Goal: Task Accomplishment & Management: Manage account settings

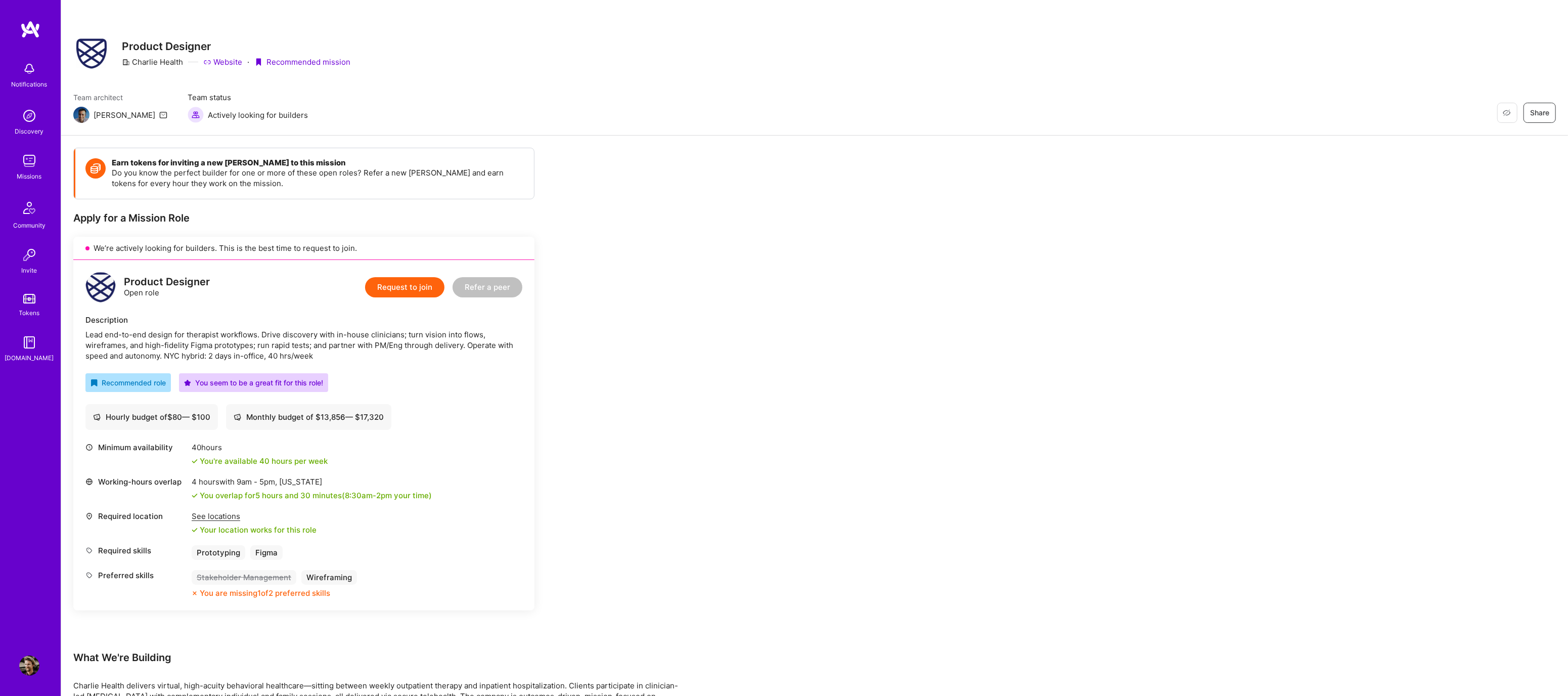
click at [392, 279] on button "Request to join" at bounding box center [405, 287] width 80 height 20
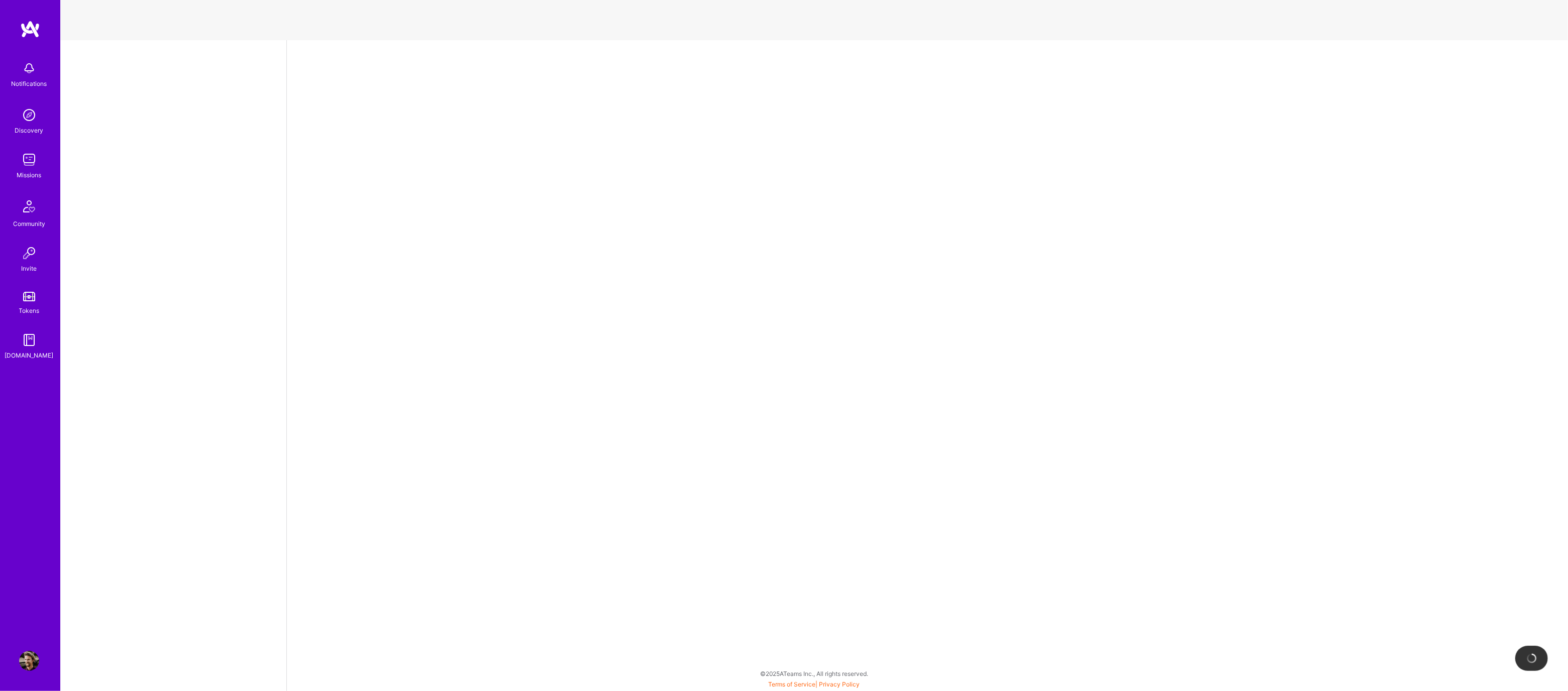
select select "US"
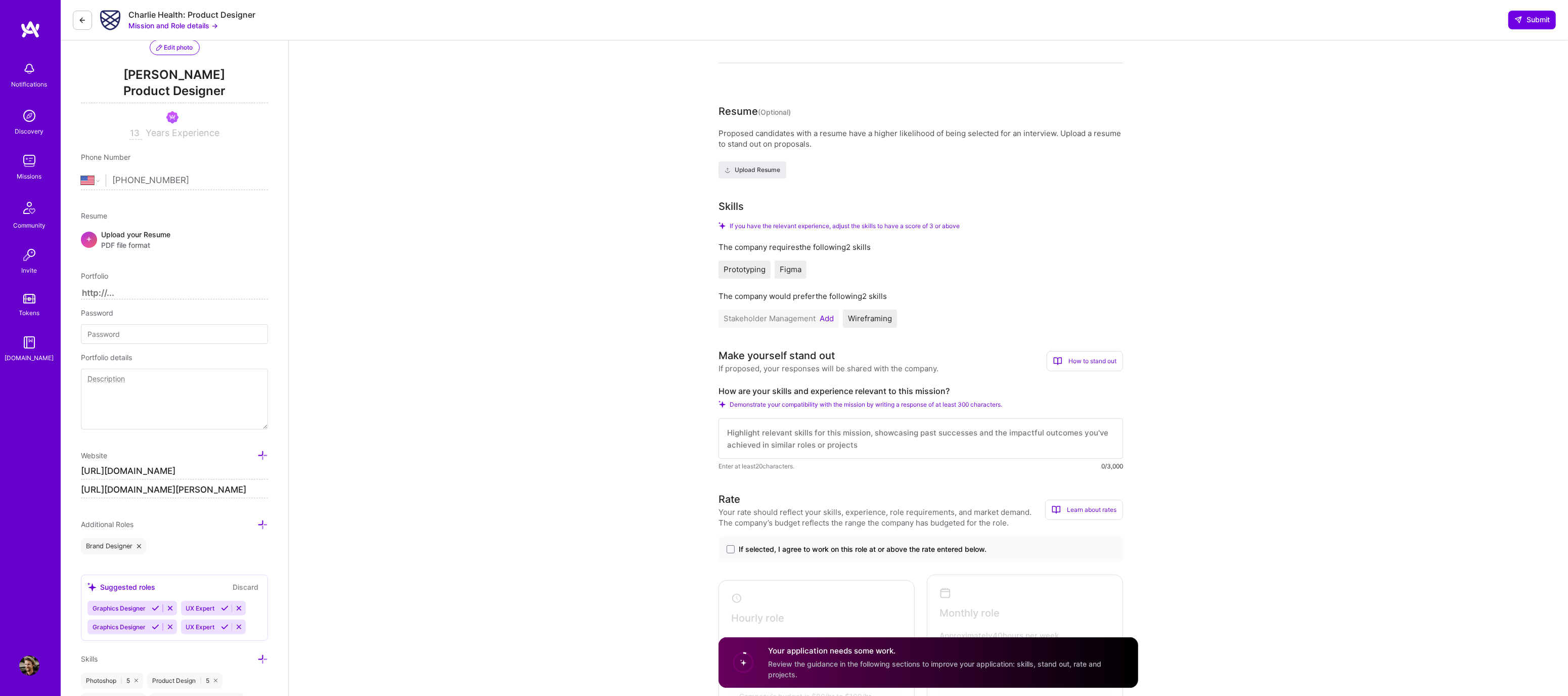
scroll to position [110, 0]
click at [827, 319] on button "Add" at bounding box center [827, 318] width 14 height 8
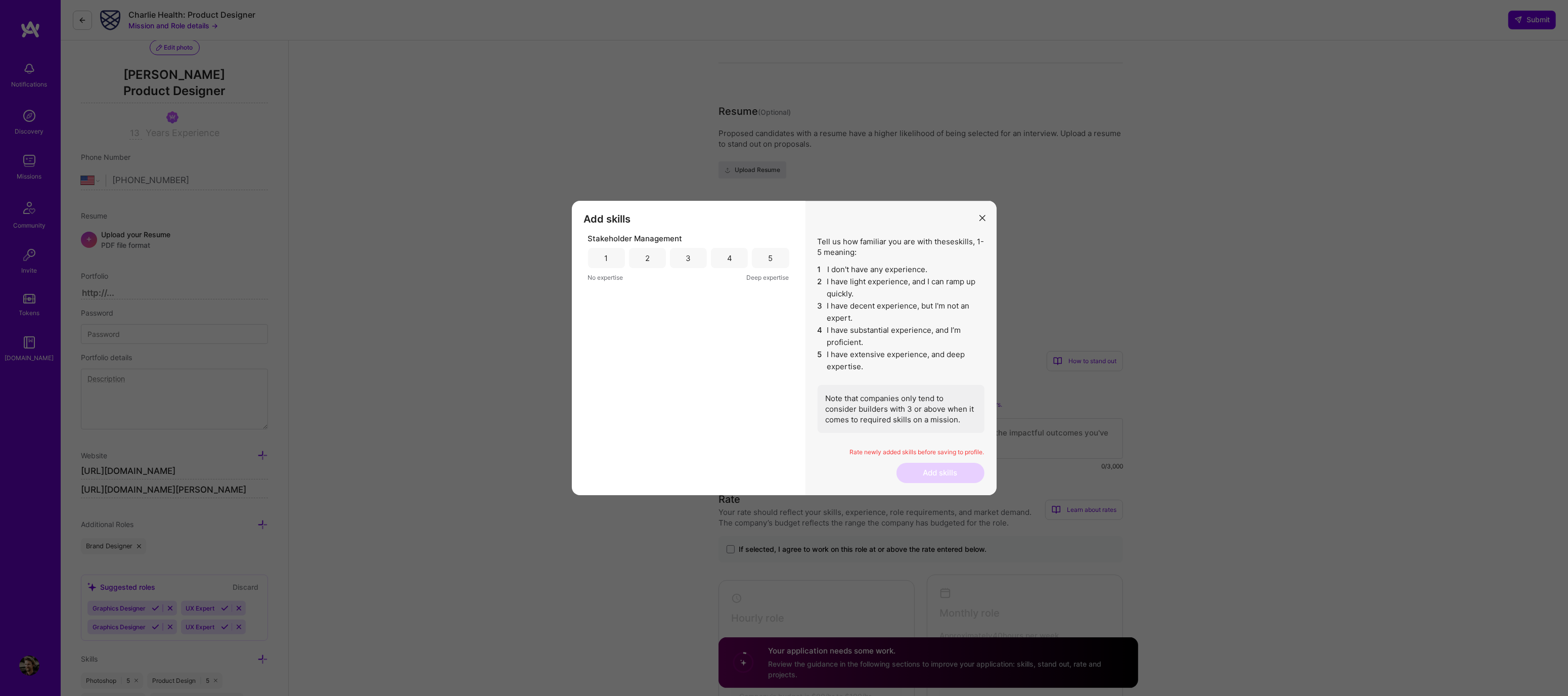
click at [988, 215] on button "modal" at bounding box center [983, 217] width 12 height 17
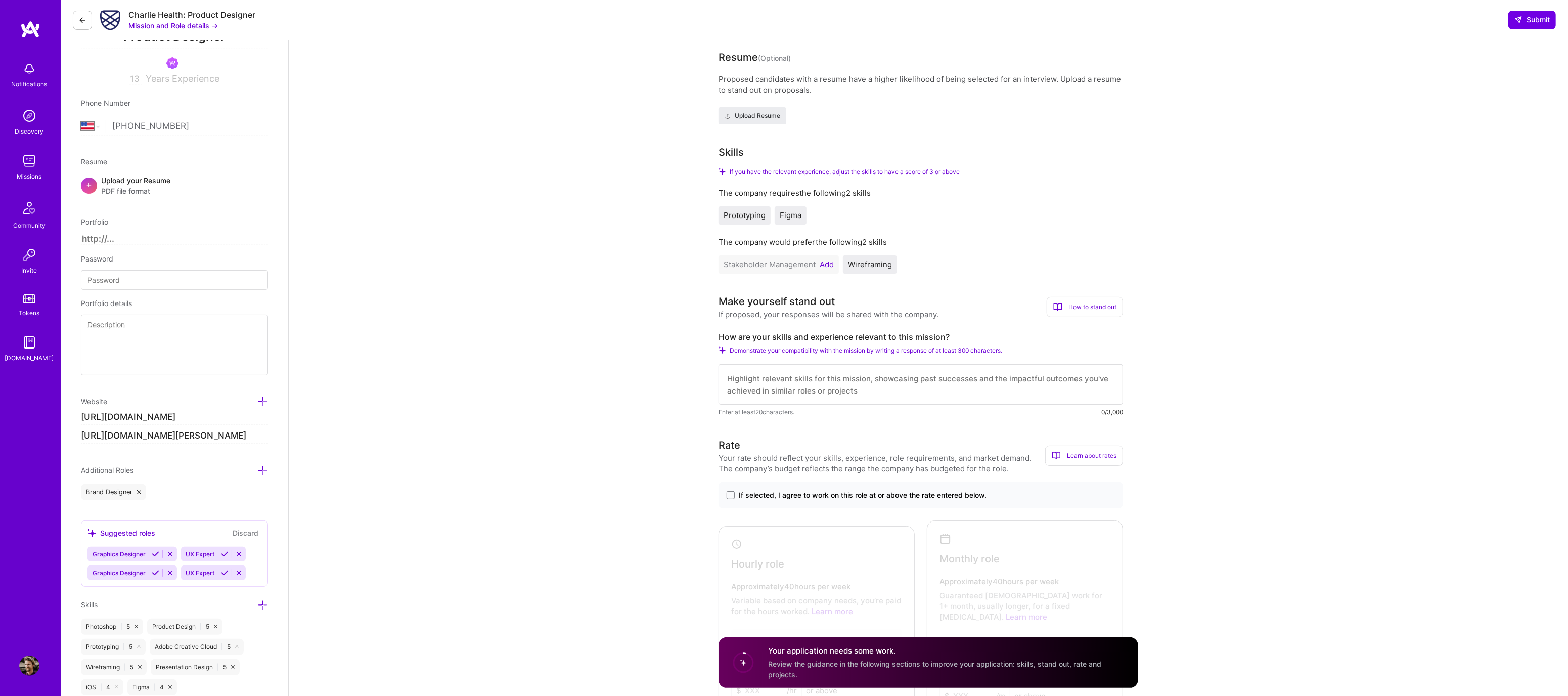
scroll to position [159, 0]
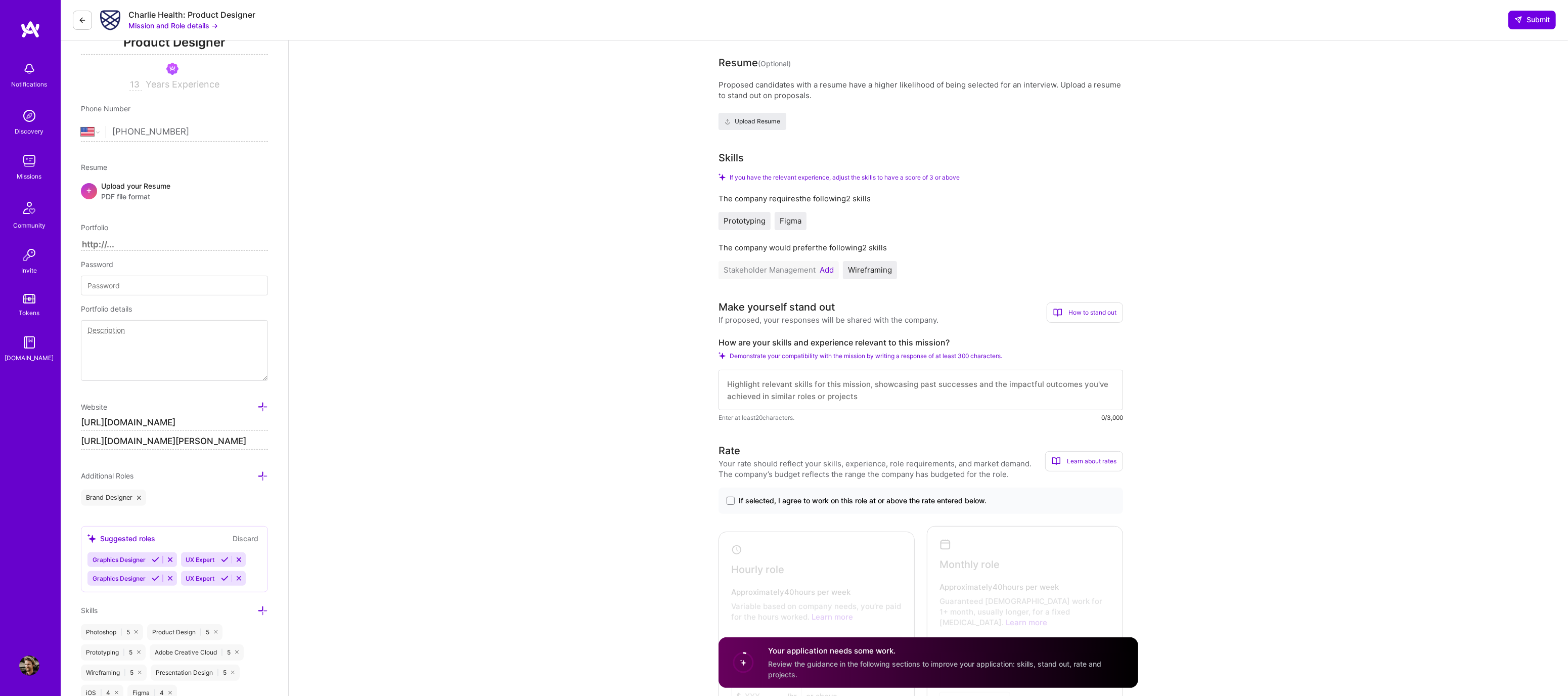
click at [825, 271] on button "Add" at bounding box center [827, 270] width 14 height 8
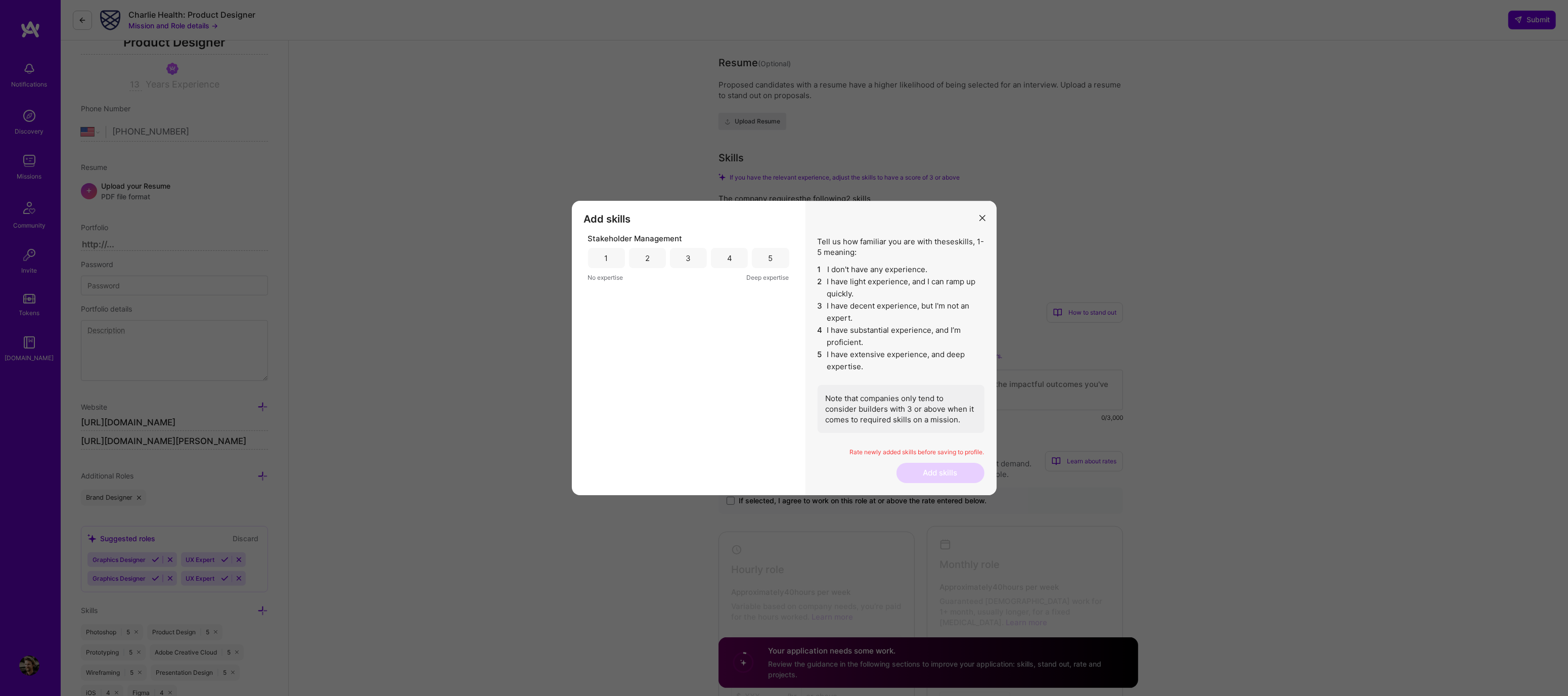
click at [676, 261] on div "3" at bounding box center [689, 257] width 37 height 20
click at [731, 251] on div "4" at bounding box center [729, 257] width 37 height 20
click at [934, 474] on button "Add skills" at bounding box center [941, 472] width 88 height 20
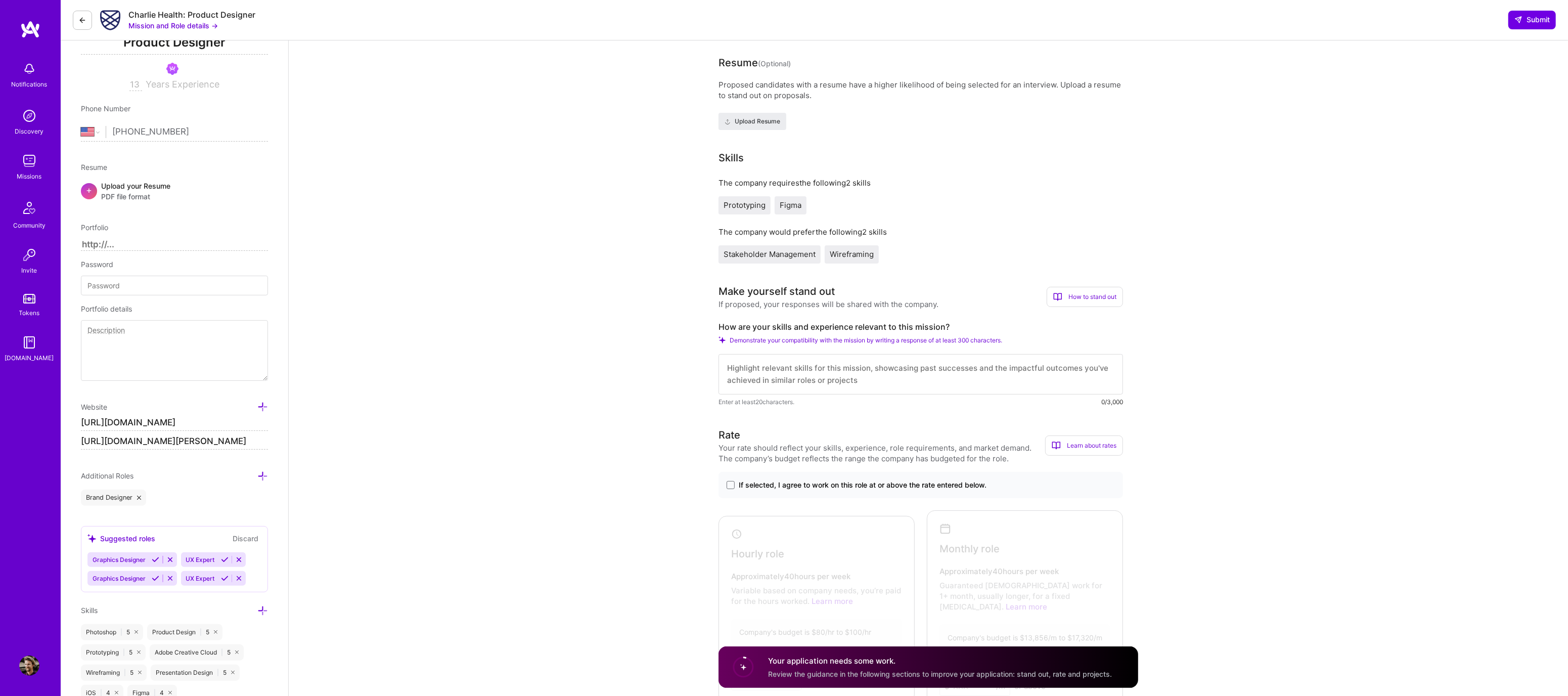
scroll to position [0, 0]
click at [849, 379] on textarea at bounding box center [921, 374] width 404 height 40
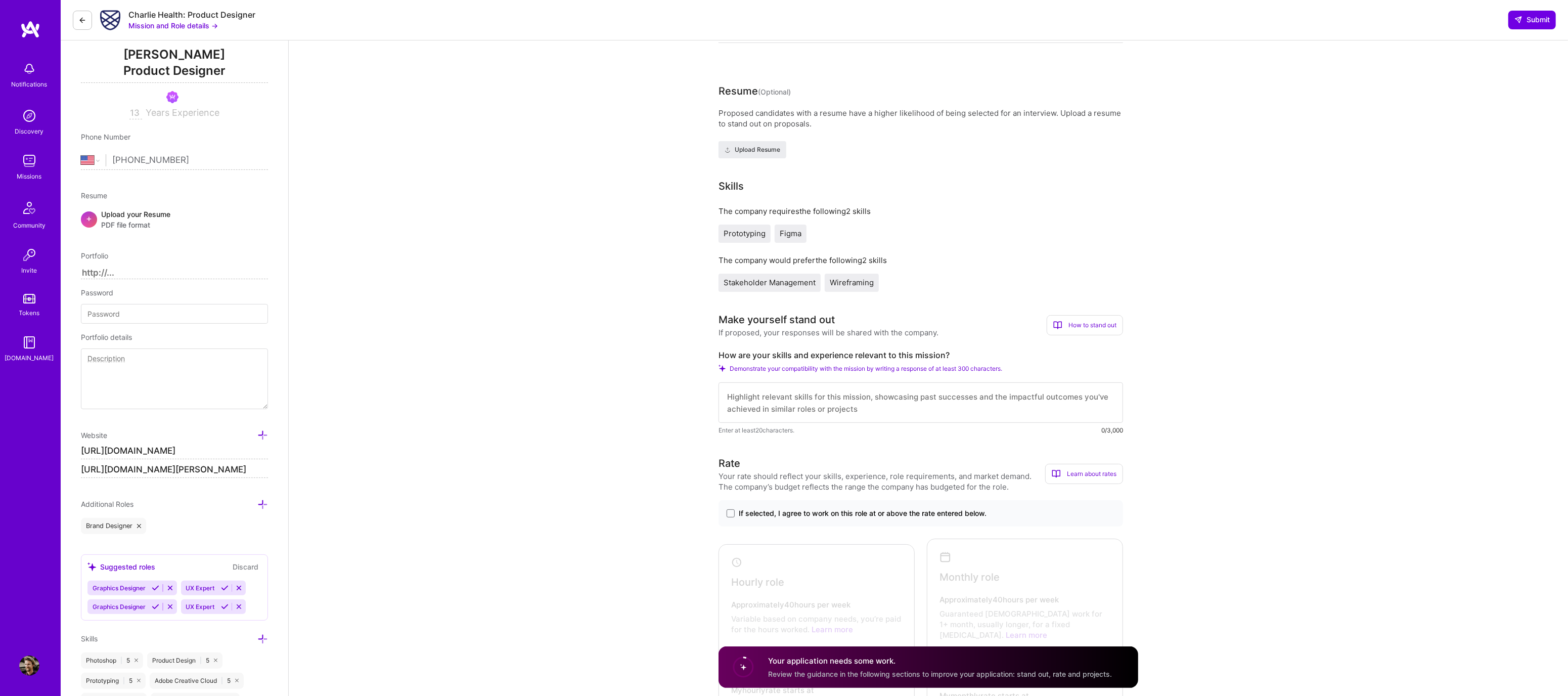
scroll to position [288, 0]
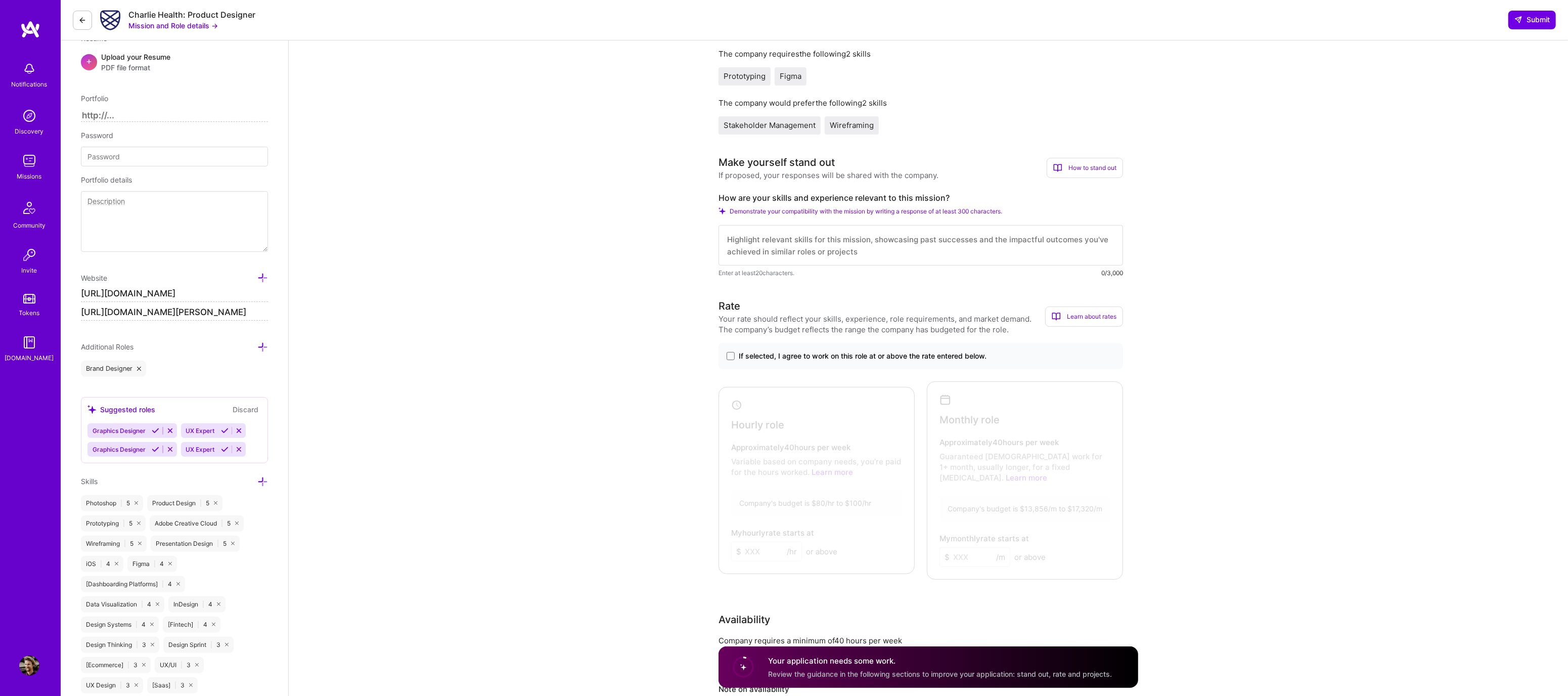
click at [167, 292] on input "[URL][DOMAIN_NAME]" at bounding box center [174, 293] width 187 height 16
drag, startPoint x: 123, startPoint y: 291, endPoint x: 182, endPoint y: 289, distance: 59.0
click at [182, 289] on input "[URL][DOMAIN_NAME]" at bounding box center [174, 293] width 187 height 16
type input "[URL][DOMAIN_NAME]"
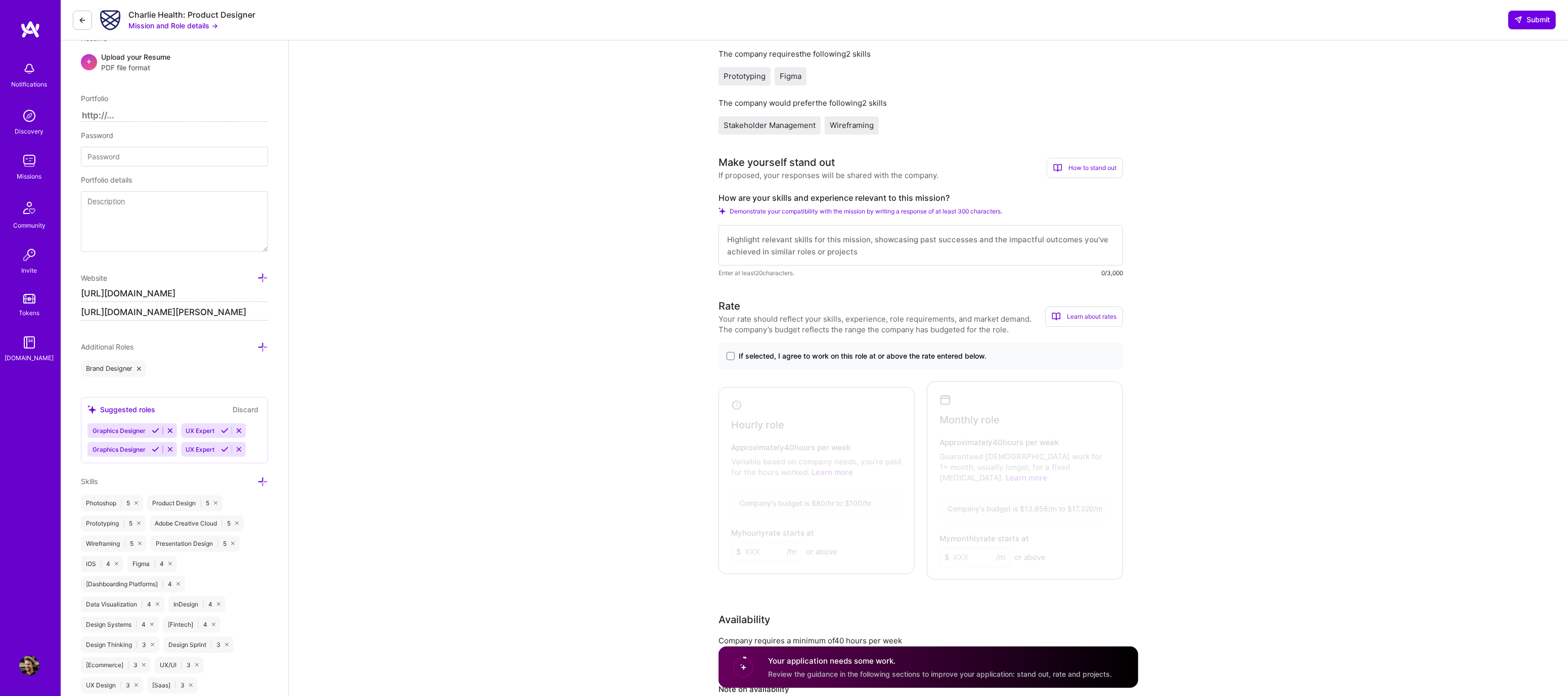
click at [77, 23] on button at bounding box center [82, 20] width 19 height 19
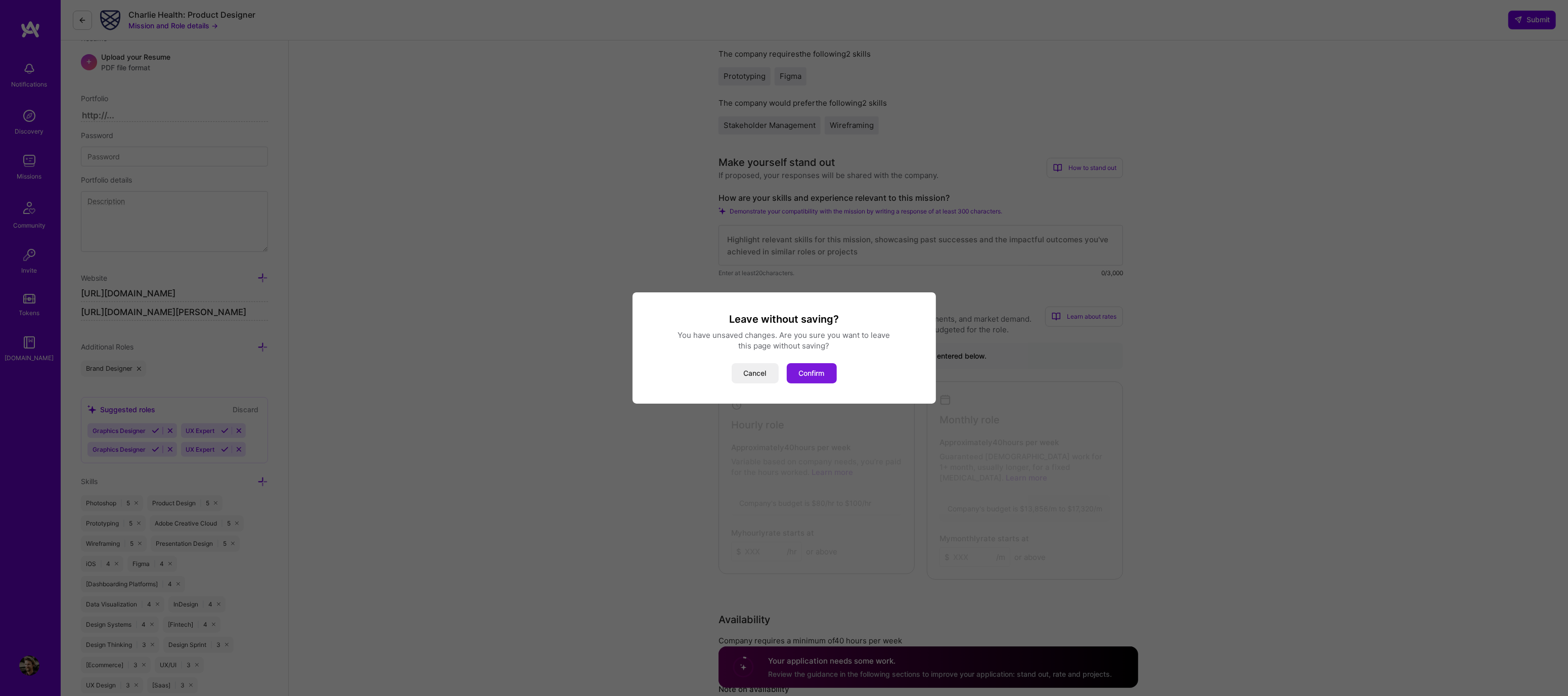
click at [799, 376] on button "Confirm" at bounding box center [812, 373] width 50 height 20
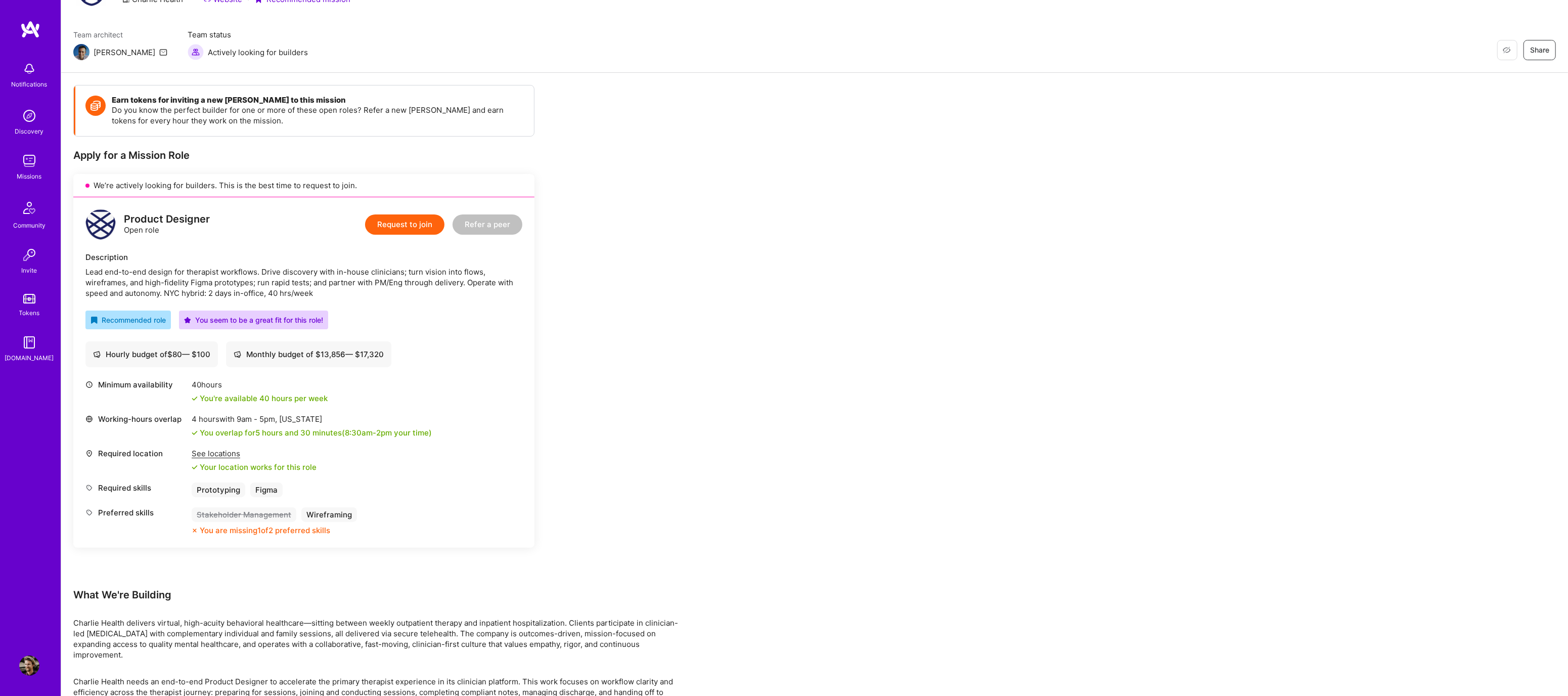
scroll to position [280, 0]
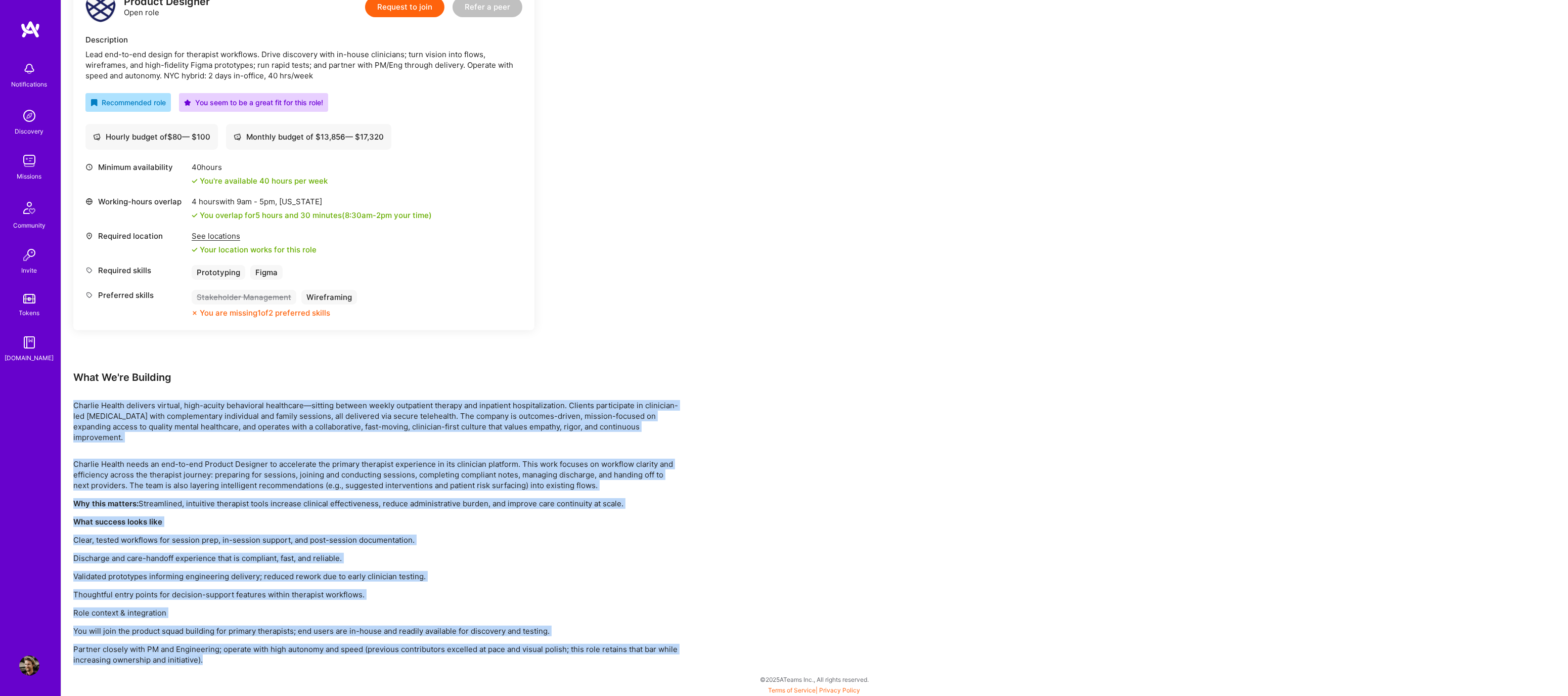
drag, startPoint x: 218, startPoint y: 665, endPoint x: 89, endPoint y: 391, distance: 302.8
click at [89, 391] on div "Earn tokens for inviting a new [PERSON_NAME] to this mission Do you know the pe…" at bounding box center [815, 276] width 1507 height 841
click at [328, 514] on div "Charlie Health needs an end-to-end Product Designer to accelerate the primary t…" at bounding box center [377, 562] width 607 height 206
drag, startPoint x: 213, startPoint y: 659, endPoint x: 75, endPoint y: 375, distance: 315.8
click at [75, 375] on div "Earn tokens for inviting a new [PERSON_NAME] to this mission Do you know the pe…" at bounding box center [377, 267] width 607 height 798
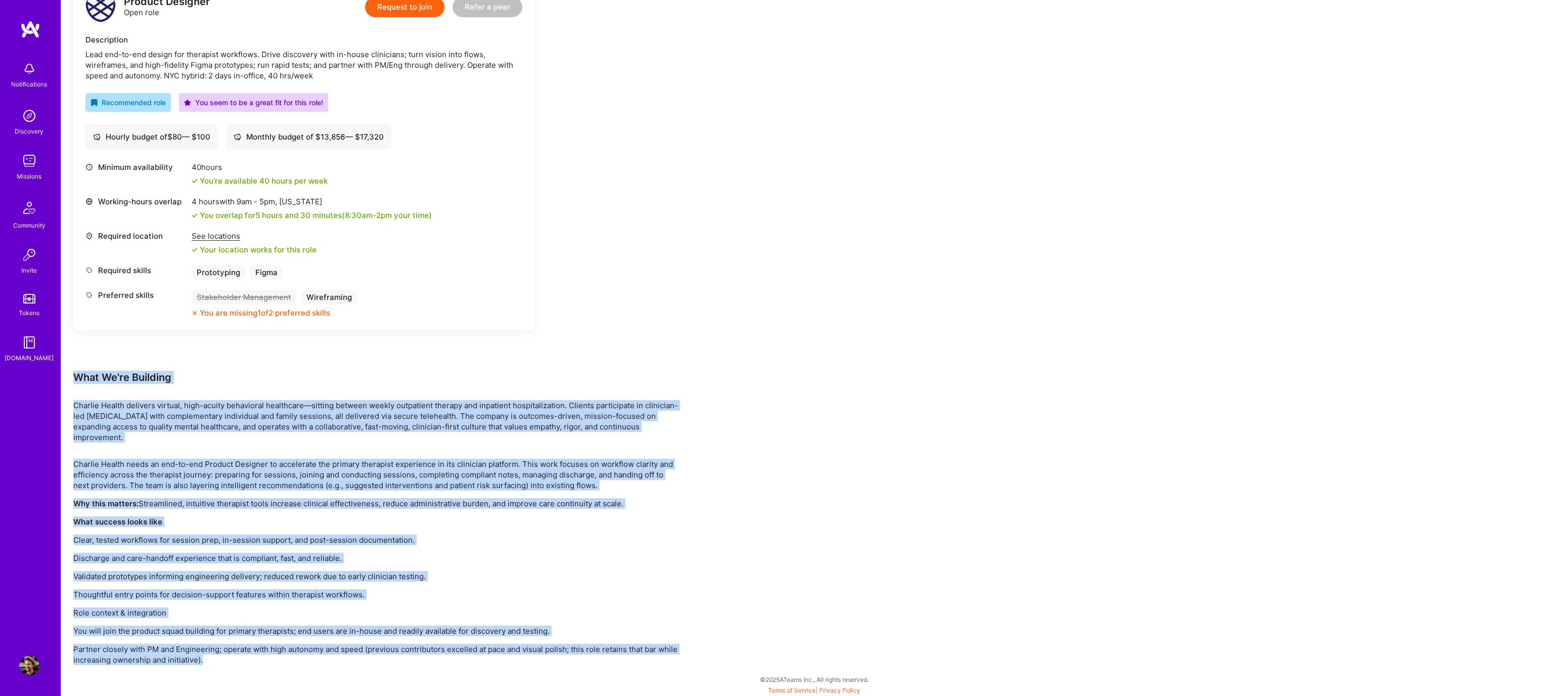
copy div "Lore Ip'do Sitametc Adipisc Elitse doeiusmo tempori, utla-etdolo magnaaliqu eni…"
click at [31, 671] on img at bounding box center [29, 665] width 20 height 20
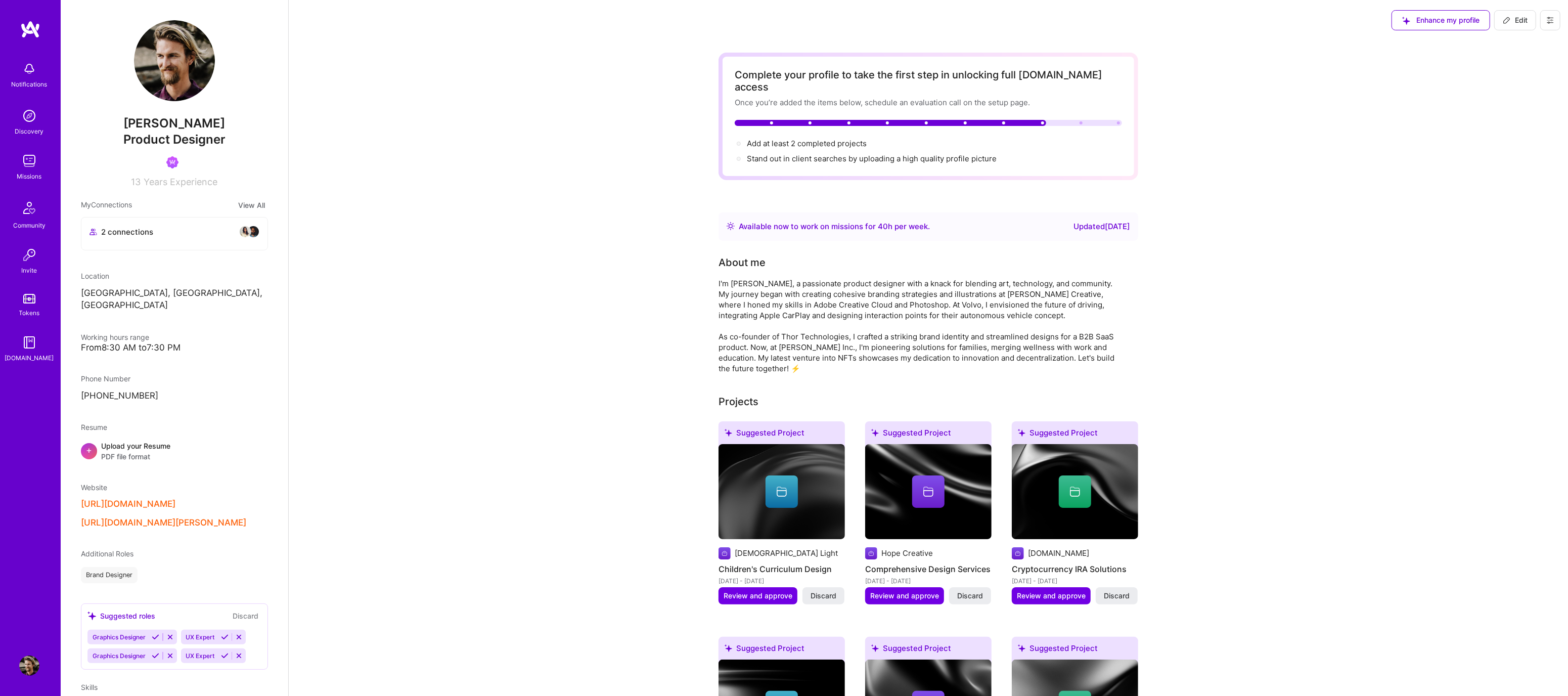
click at [1518, 28] on button "Edit" at bounding box center [1515, 20] width 42 height 20
select select "US"
select select "Right Now"
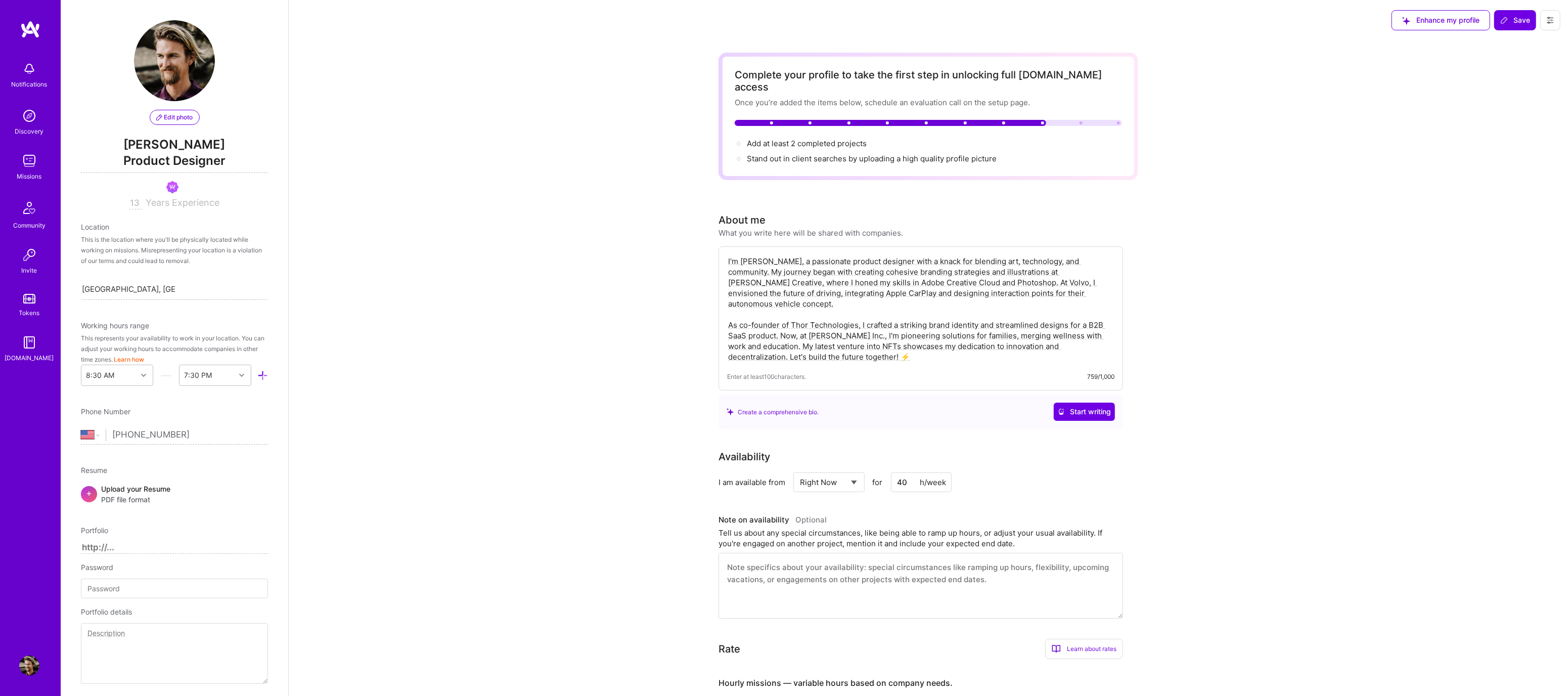
scroll to position [468, 0]
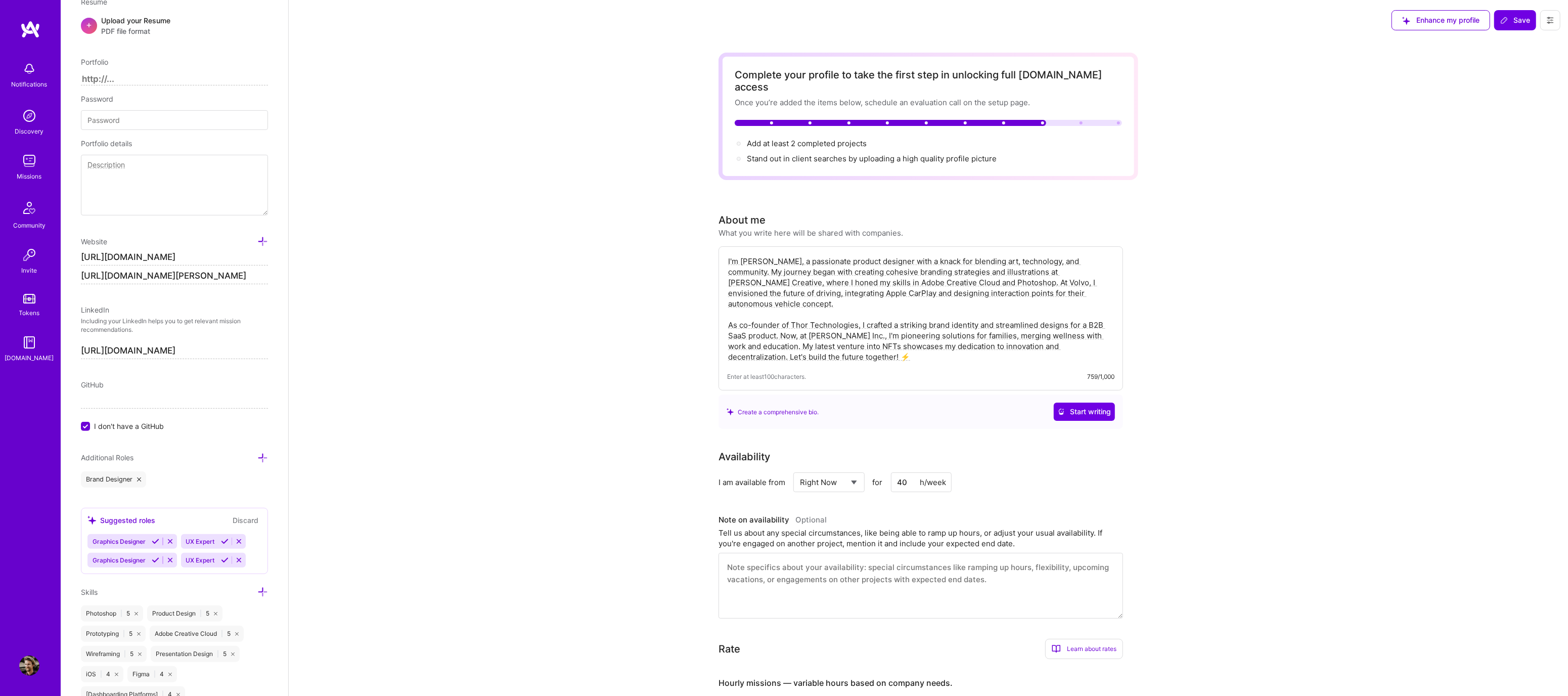
drag, startPoint x: 188, startPoint y: 256, endPoint x: 121, endPoint y: 250, distance: 67.3
click at [121, 251] on input "[URL][DOMAIN_NAME]" at bounding box center [174, 257] width 187 height 16
type input "[URL][DOMAIN_NAME]"
click at [1519, 16] on span "Save" at bounding box center [1515, 20] width 30 height 10
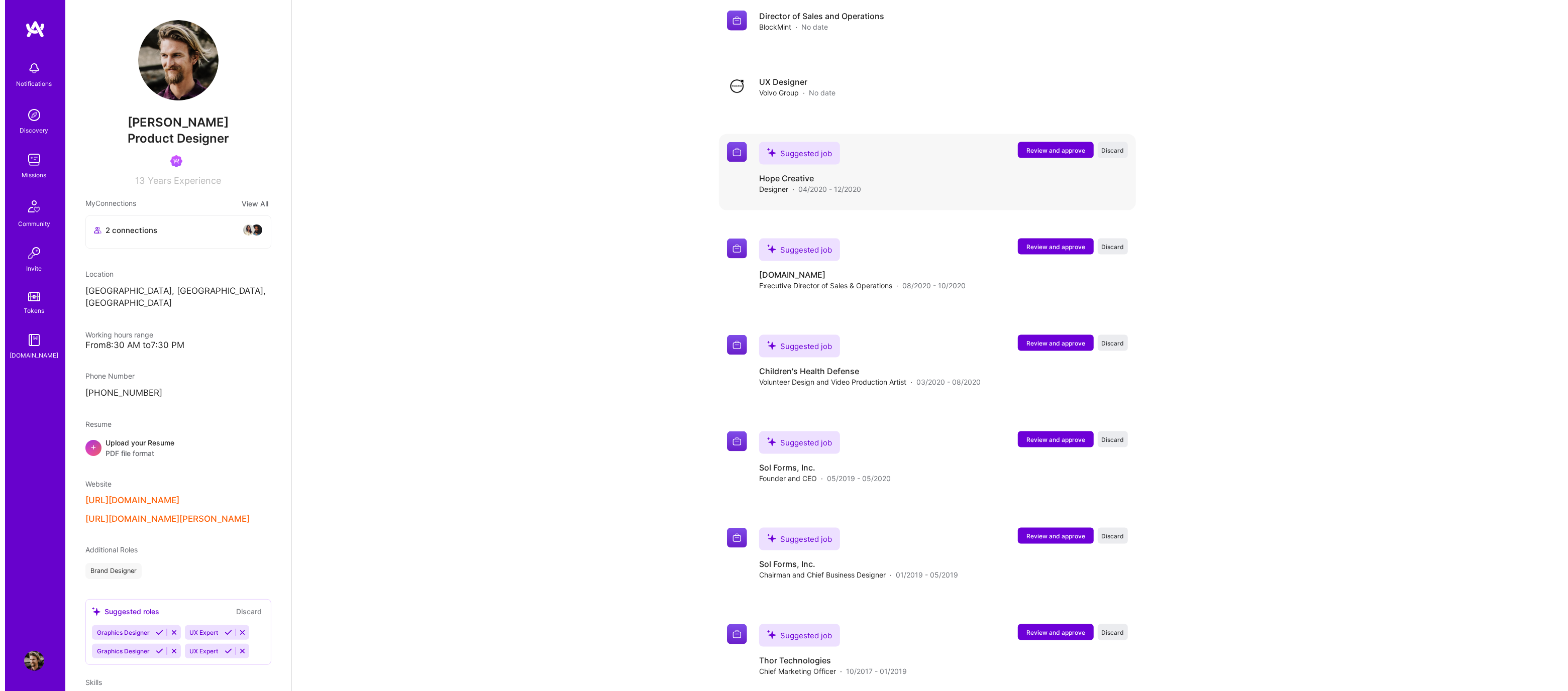
scroll to position [1627, 0]
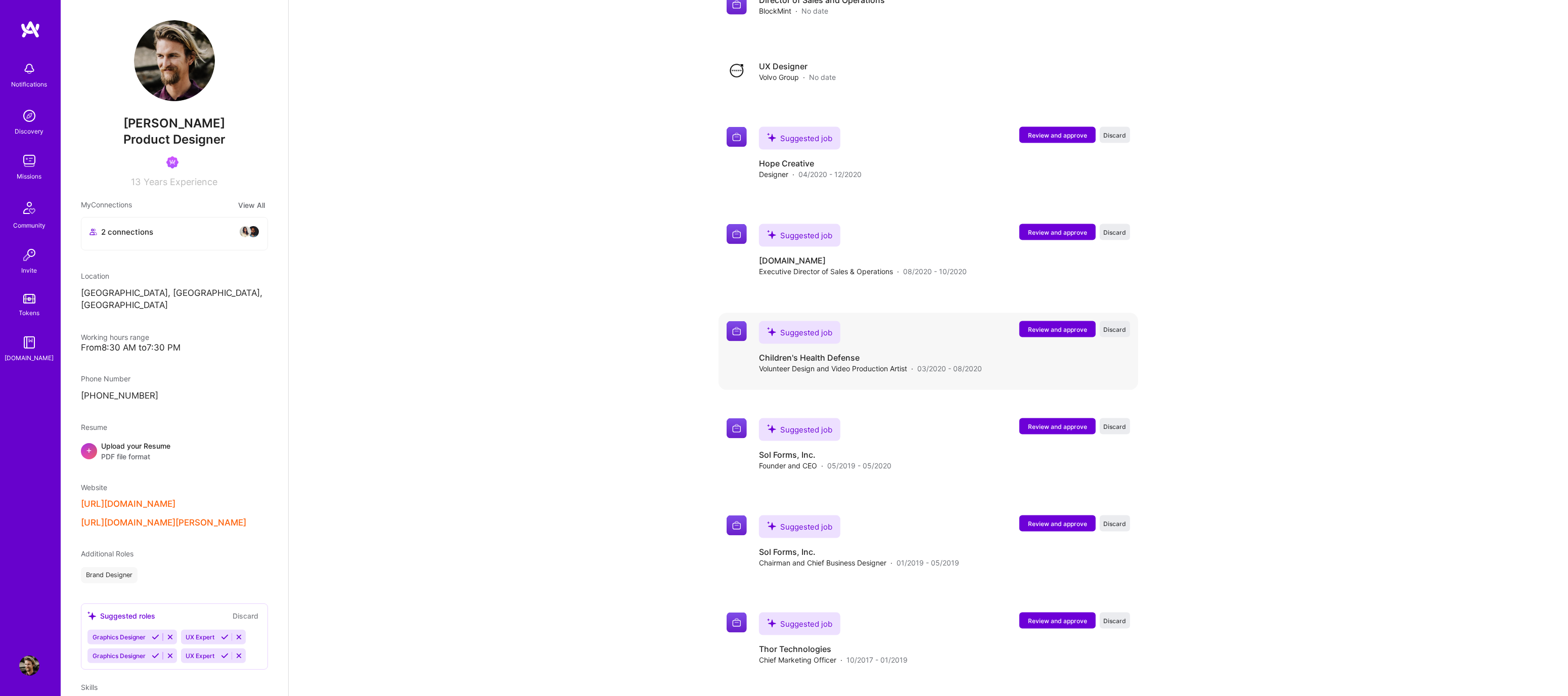
click at [1038, 325] on span "Review and approve" at bounding box center [1058, 330] width 59 height 9
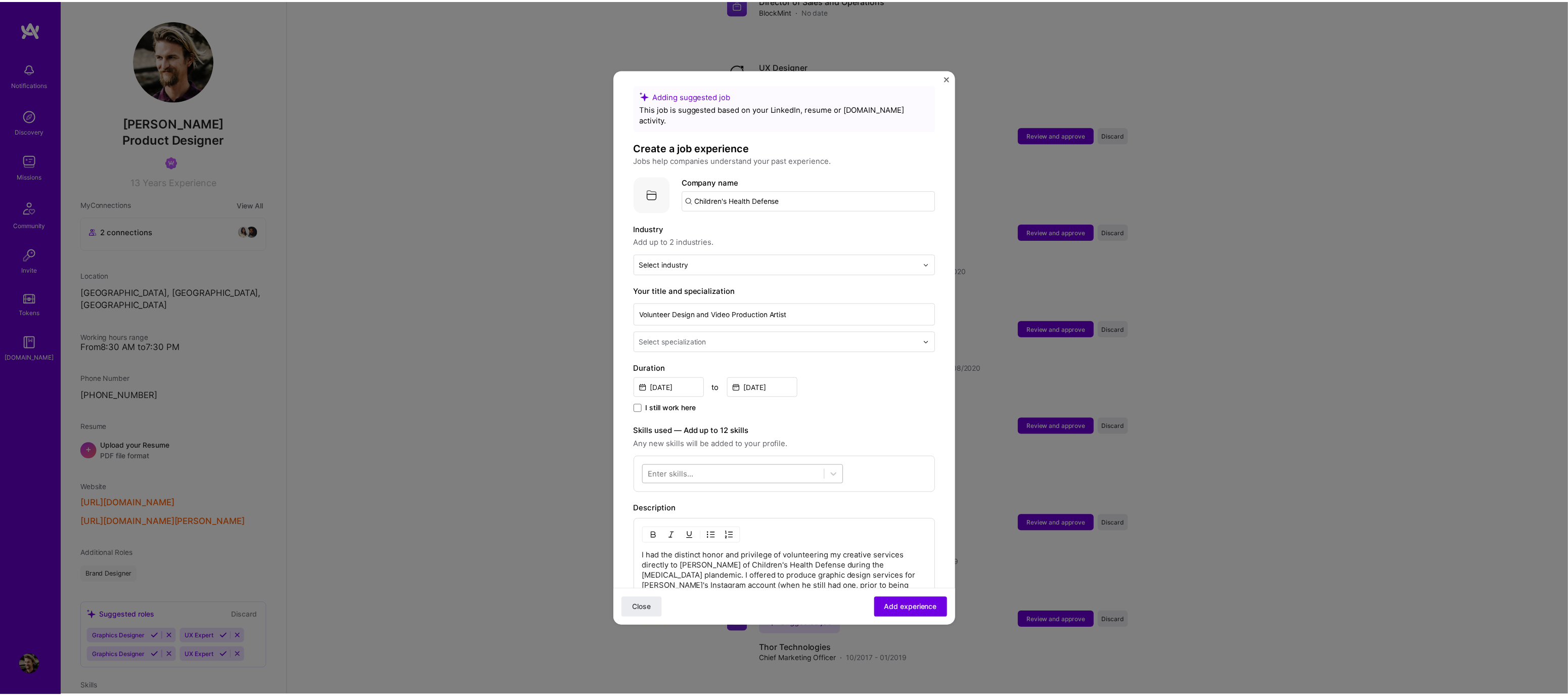
scroll to position [0, 0]
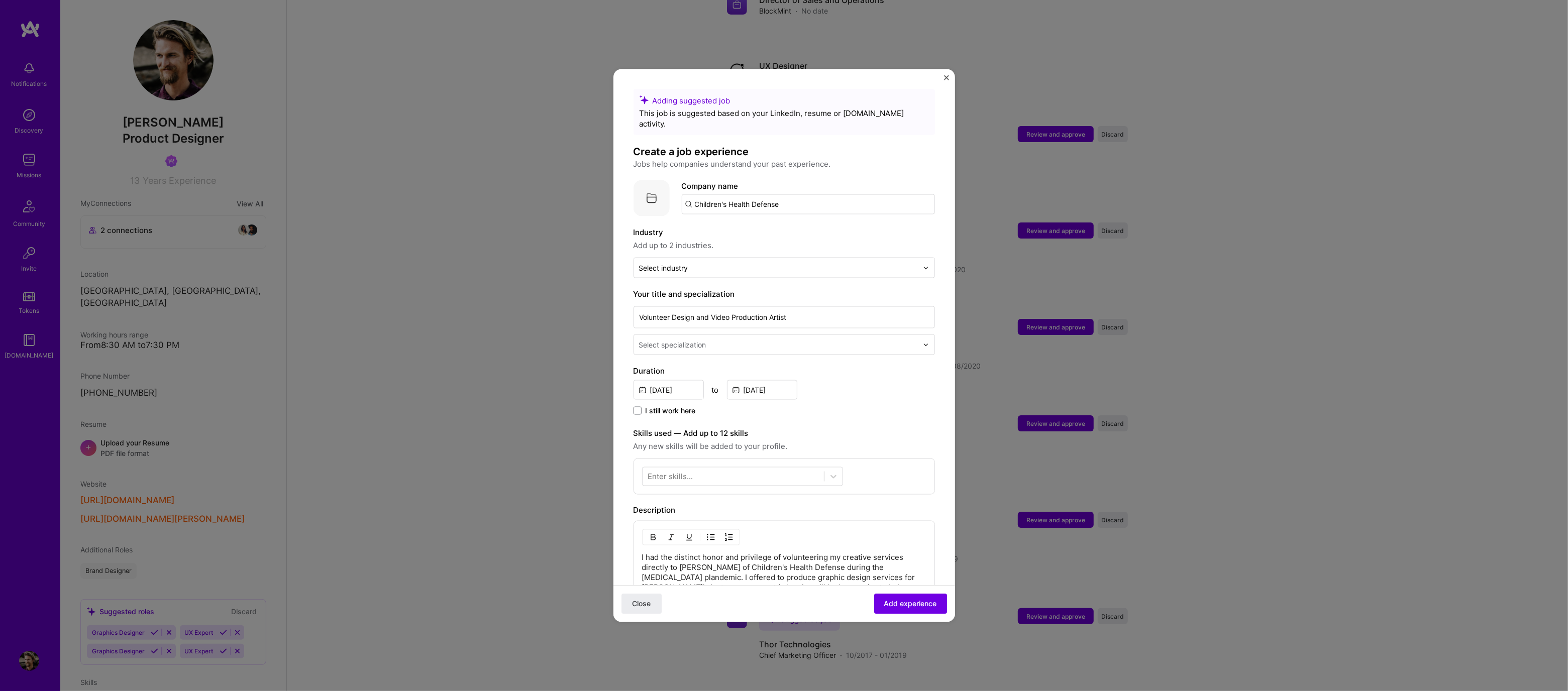
click at [486, 217] on div "Adding suggested job This job is suggested based on your LinkedIn, resume or [D…" at bounding box center [784, 346] width 1568 height 691
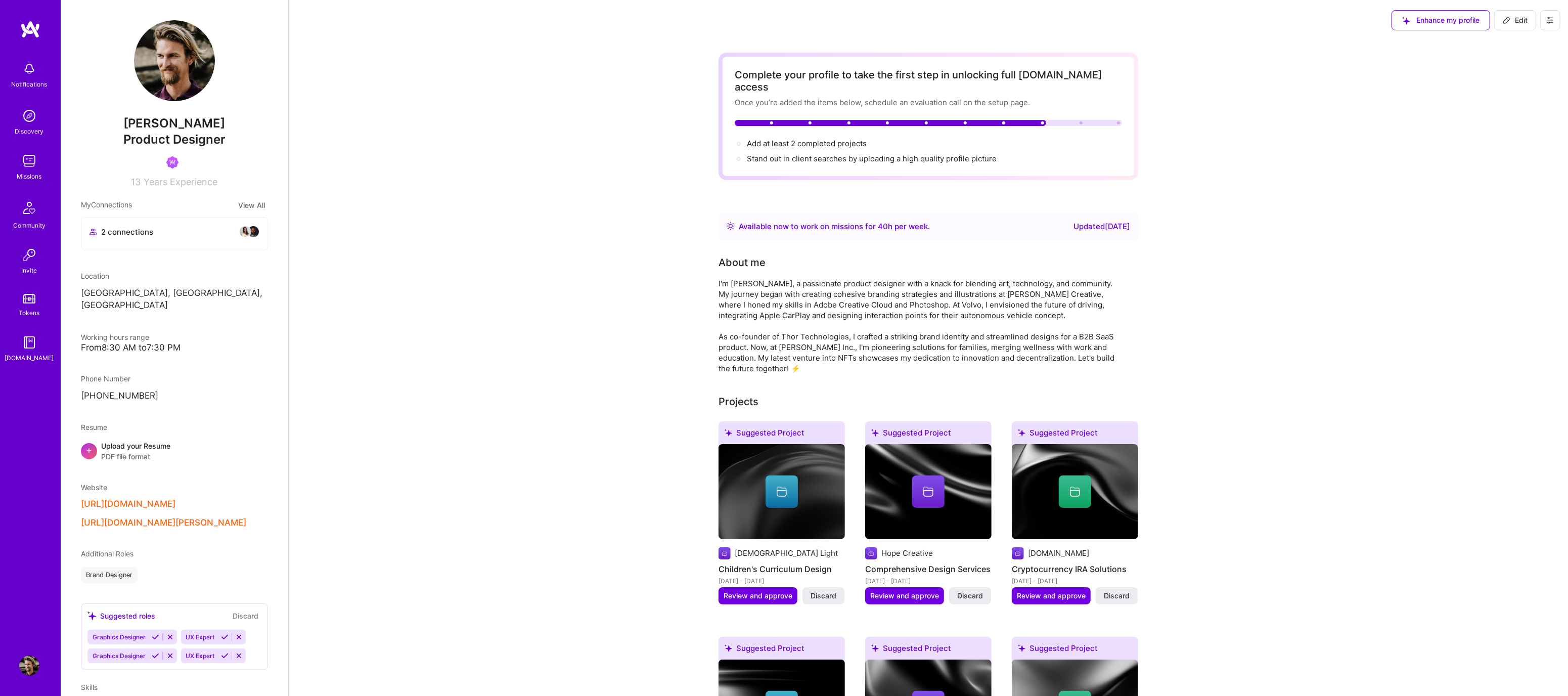
click at [137, 300] on div "[PERSON_NAME] Product Designer 13 Years Experience My Connections View All 2 co…" at bounding box center [174, 348] width 227 height 696
click at [146, 287] on p "[GEOGRAPHIC_DATA], [GEOGRAPHIC_DATA], [GEOGRAPHIC_DATA]" at bounding box center [174, 300] width 187 height 25
click at [142, 293] on p "[GEOGRAPHIC_DATA], [GEOGRAPHIC_DATA], [GEOGRAPHIC_DATA]" at bounding box center [174, 300] width 187 height 25
click at [1507, 13] on button "Edit" at bounding box center [1515, 20] width 42 height 20
select select "US"
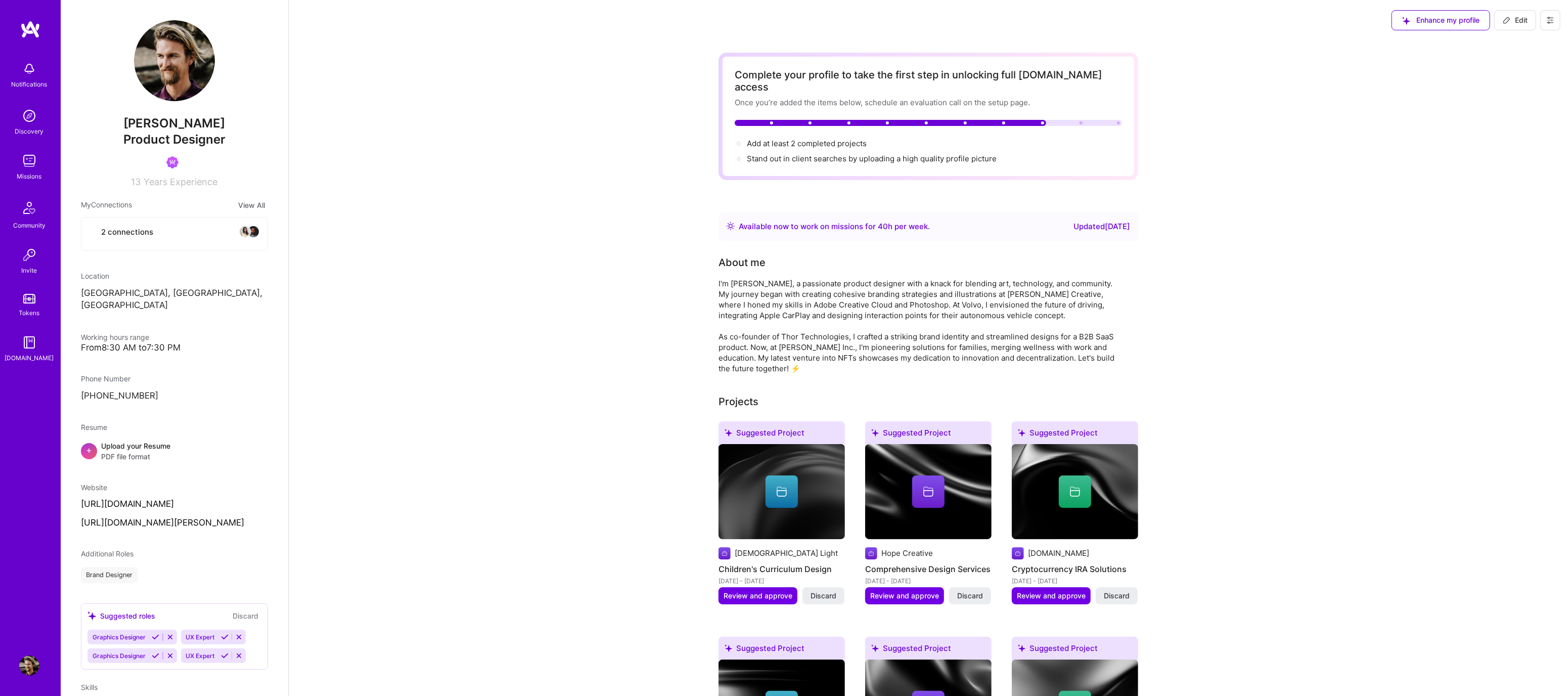
select select "Right Now"
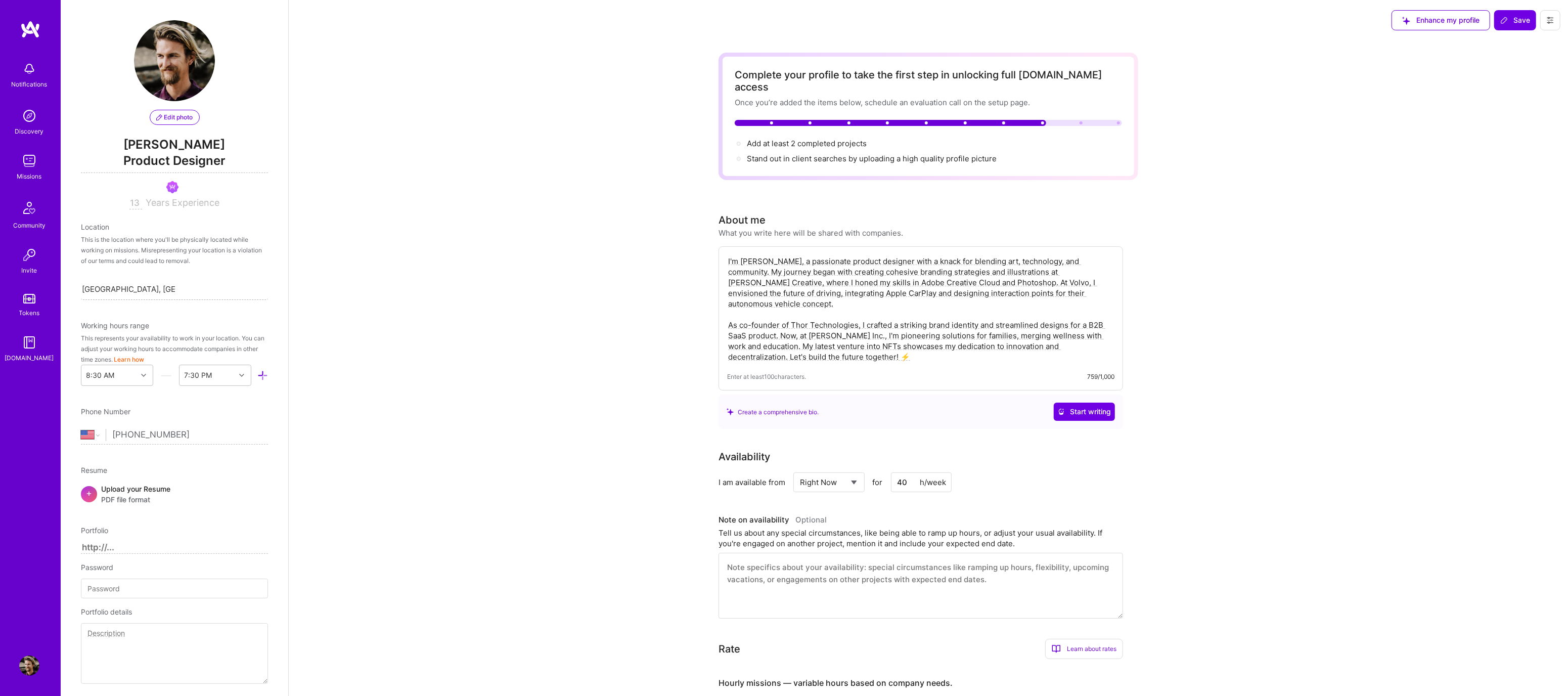
click at [124, 293] on div "[GEOGRAPHIC_DATA], [GEOGRAPHIC_DATA], [GEOGRAPHIC_DATA] [GEOGRAPHIC_DATA], [GEO…" at bounding box center [129, 289] width 94 height 13
click at [126, 290] on input "[GEOGRAPHIC_DATA], [GEOGRAPHIC_DATA], [GEOGRAPHIC_DATA]" at bounding box center [129, 289] width 94 height 10
click at [125, 289] on input "[GEOGRAPHIC_DATA], [GEOGRAPHIC_DATA], [GEOGRAPHIC_DATA]" at bounding box center [129, 289] width 94 height 10
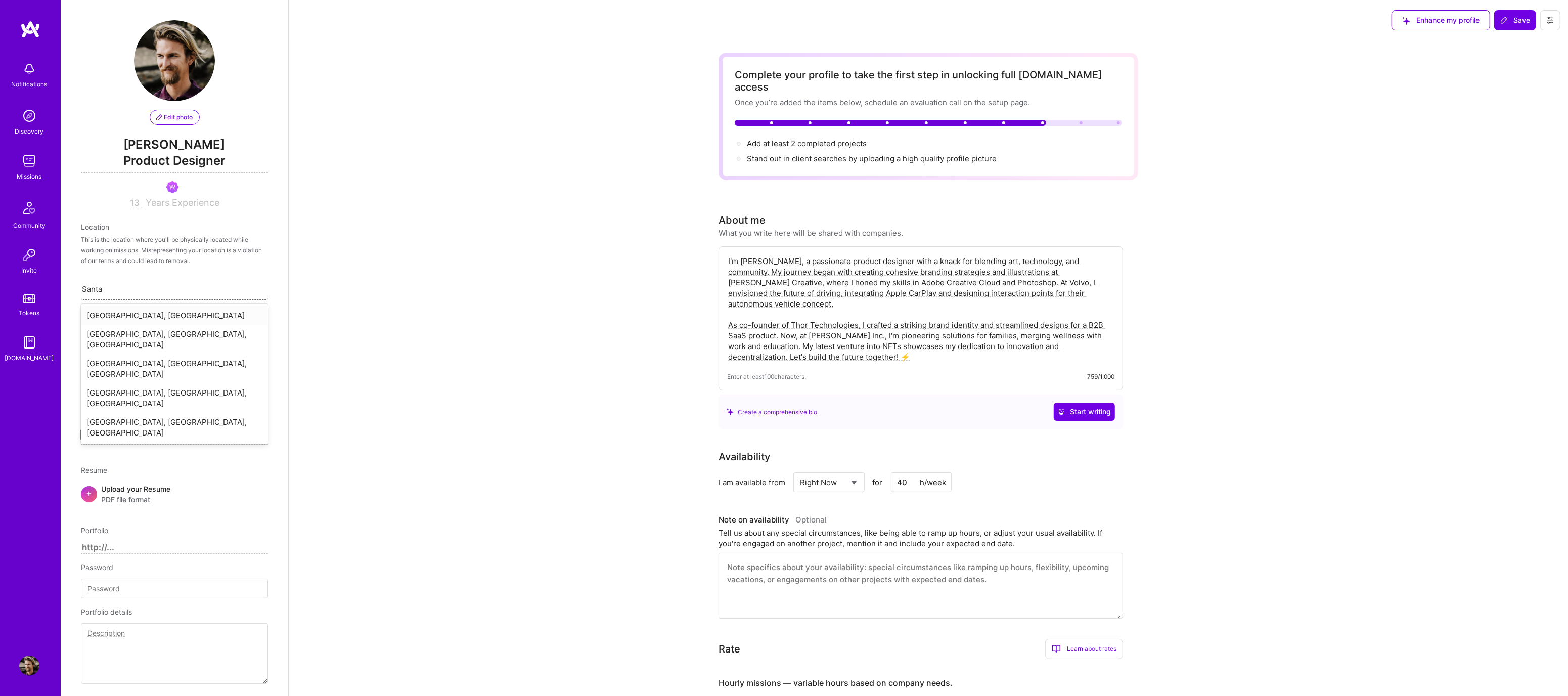
type input "Santa b"
click at [117, 309] on div "[GEOGRAPHIC_DATA], [GEOGRAPHIC_DATA], [GEOGRAPHIC_DATA]" at bounding box center [174, 320] width 187 height 29
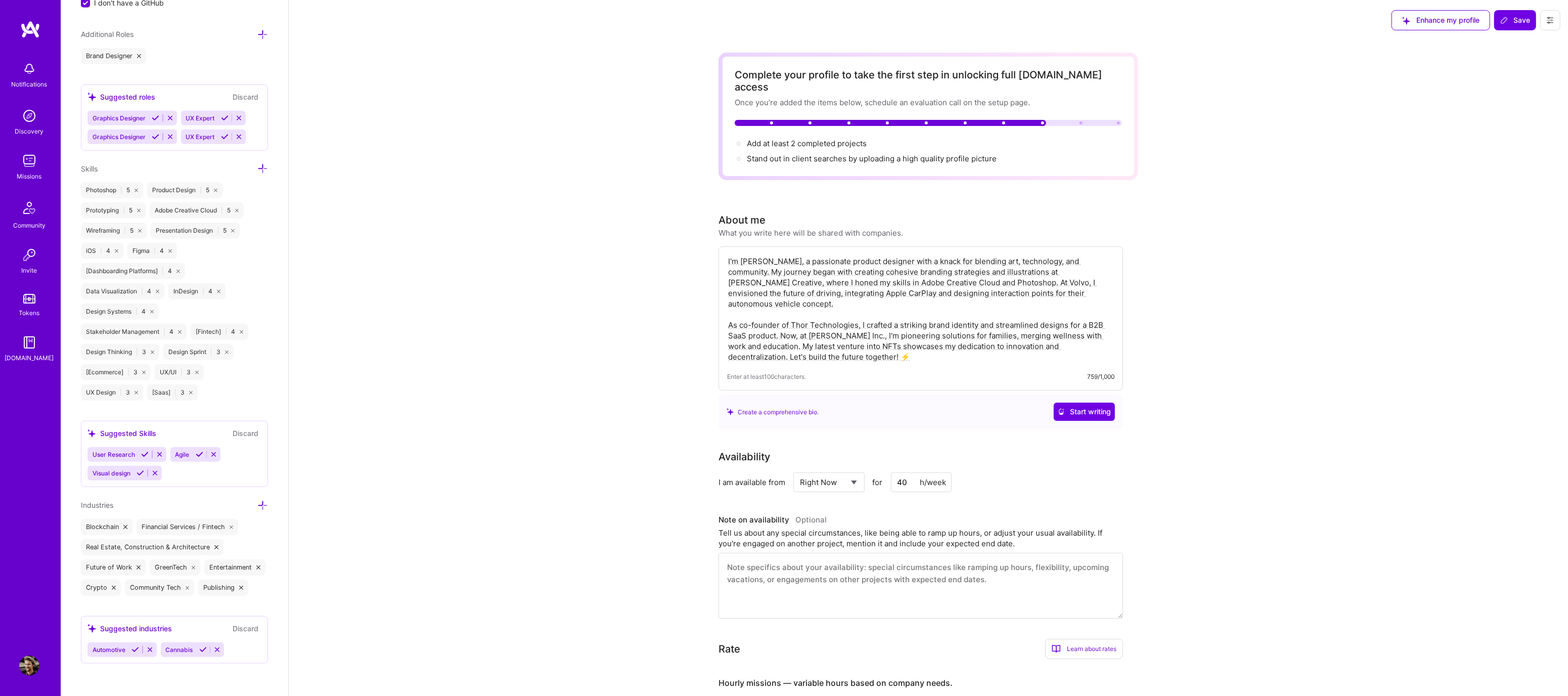
click at [1475, 21] on span "Enhance my profile" at bounding box center [1441, 20] width 77 height 10
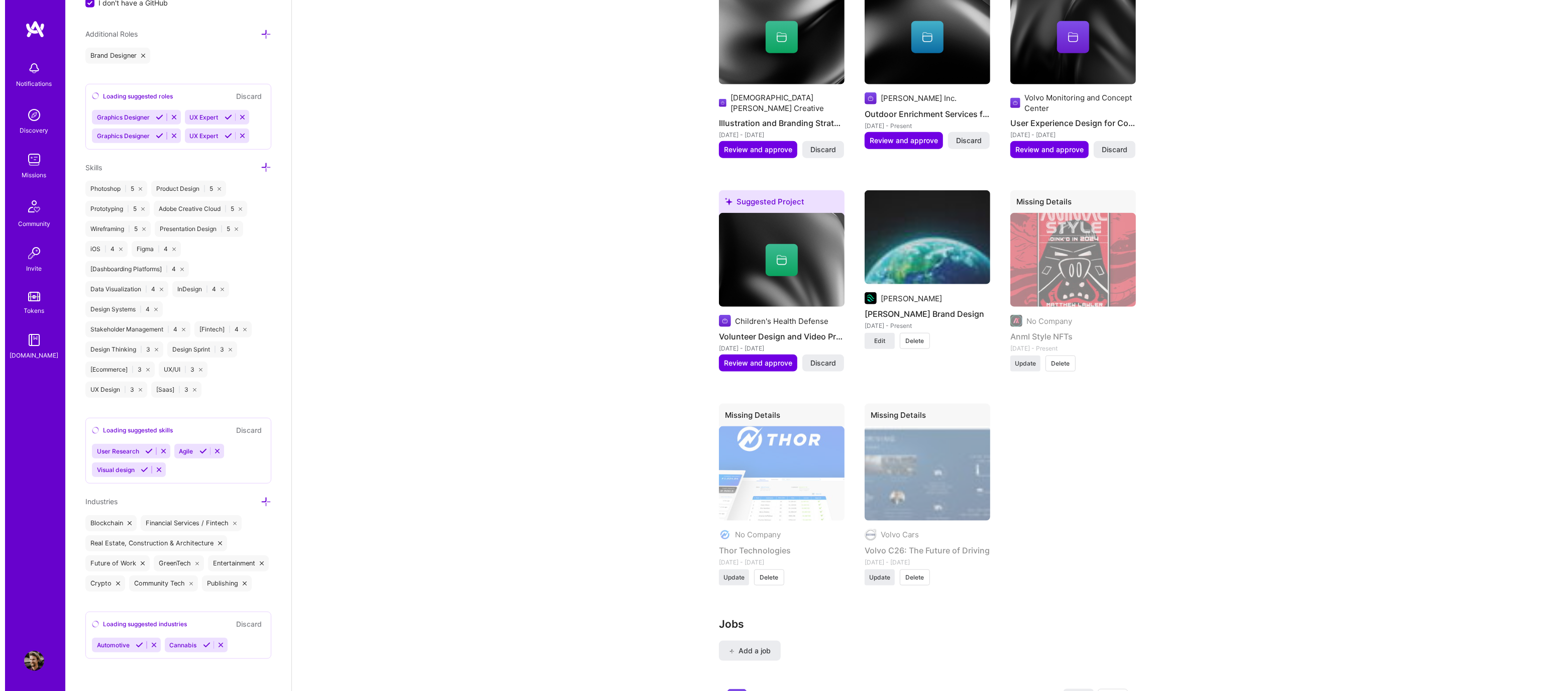
scroll to position [1480, 0]
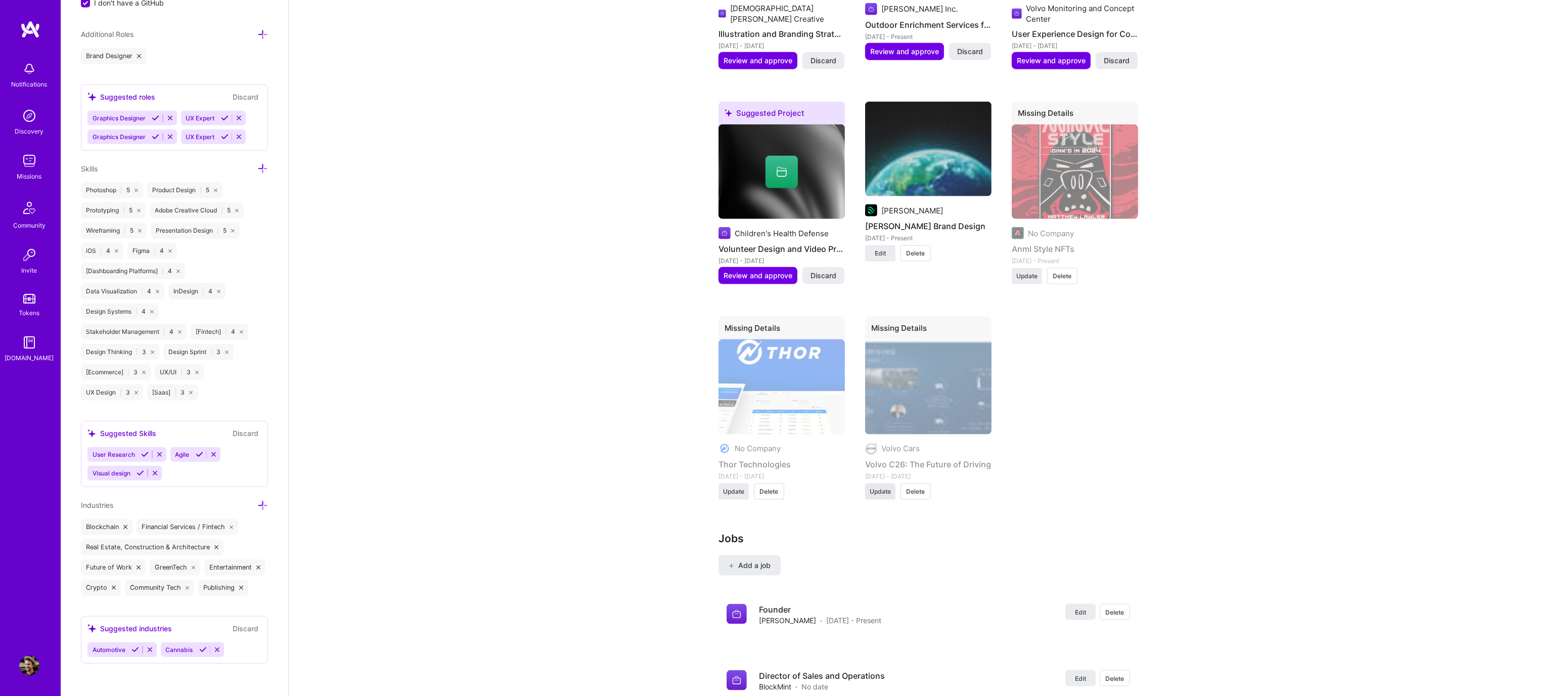
click at [885, 487] on span "Update" at bounding box center [881, 491] width 21 height 9
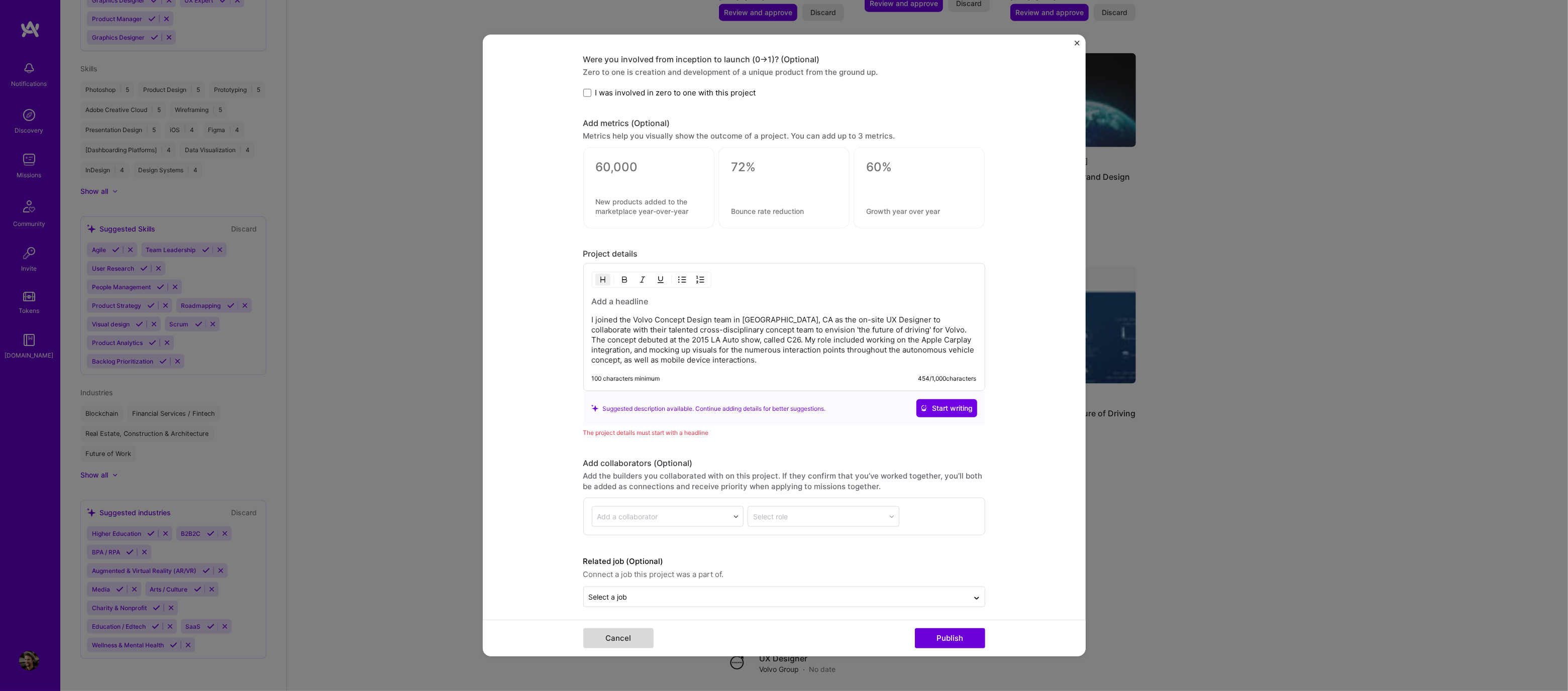
scroll to position [522, 0]
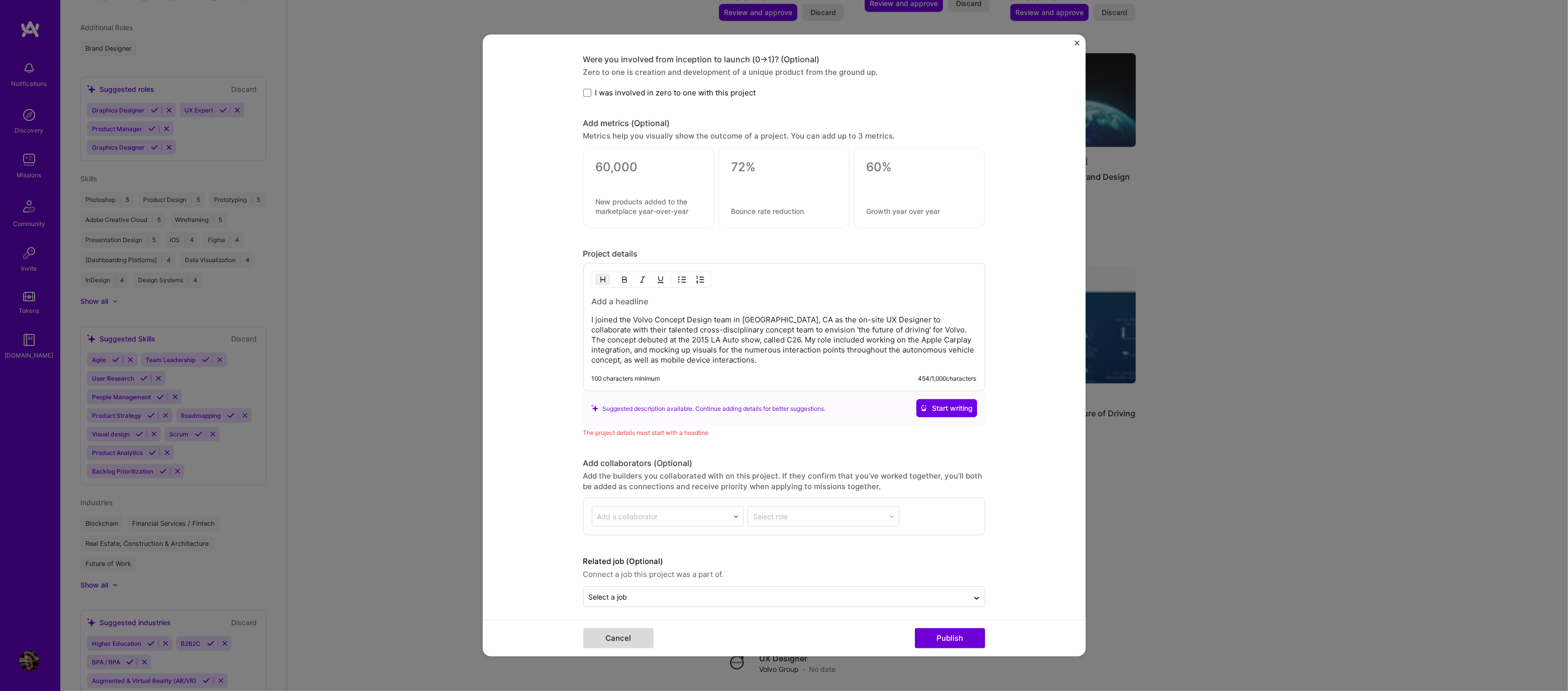
click at [611, 640] on button "Cancel" at bounding box center [618, 638] width 71 height 20
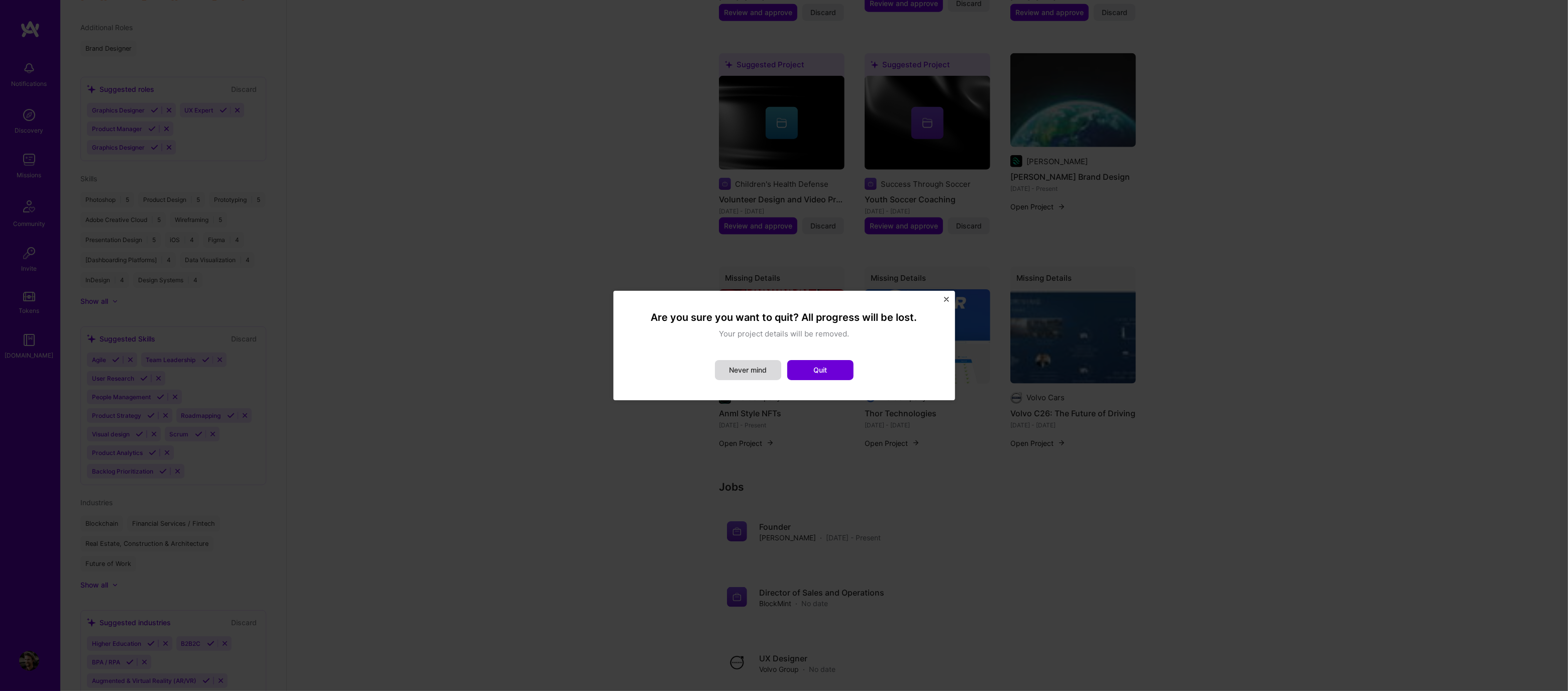
click at [772, 373] on button "Never mind" at bounding box center [748, 370] width 66 height 20
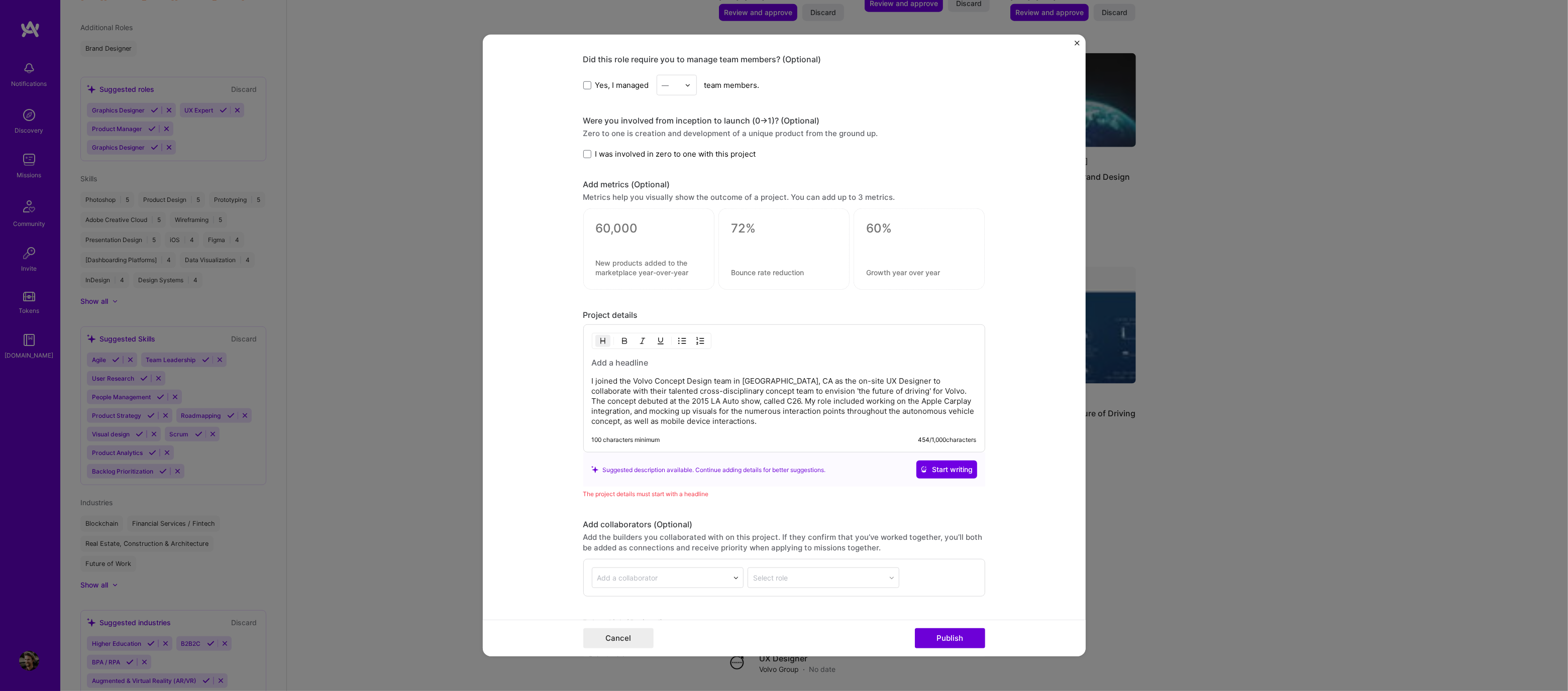
scroll to position [1370, 0]
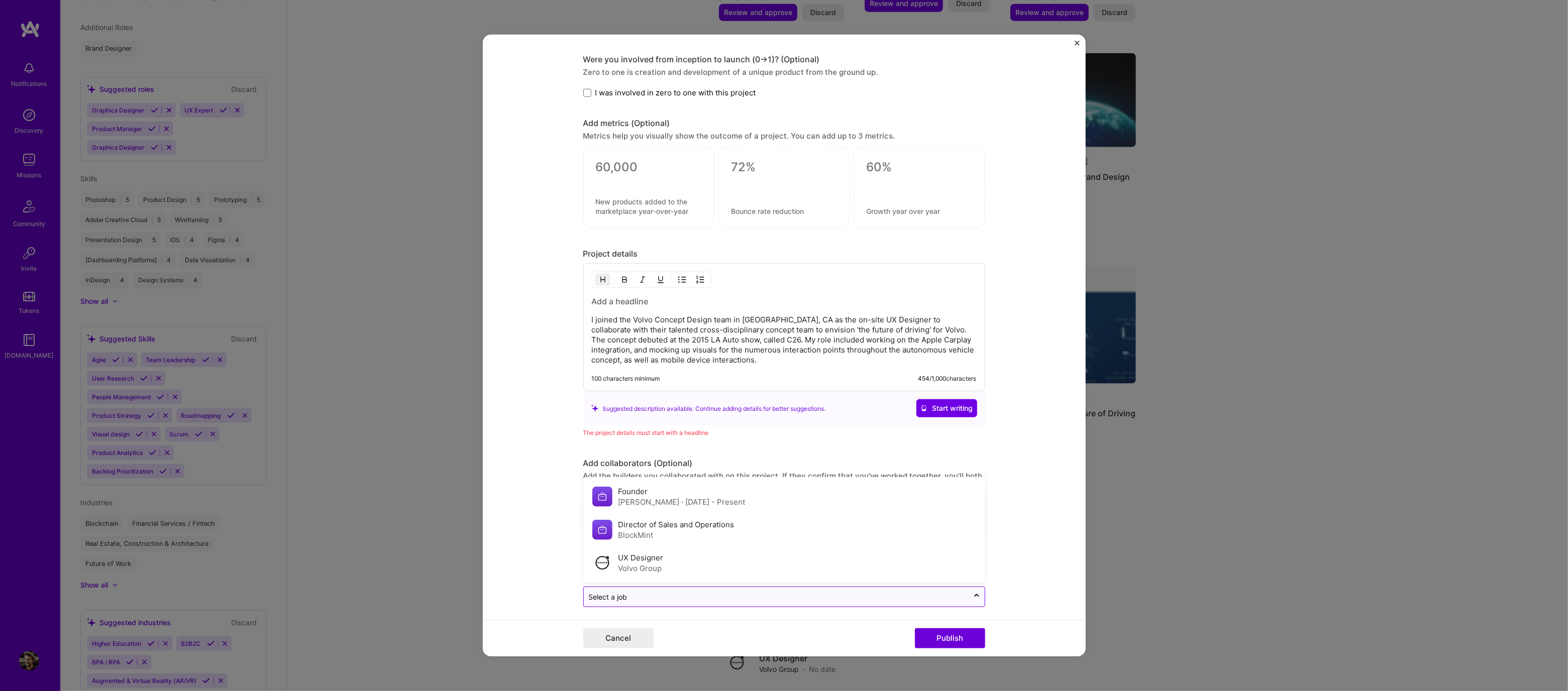
click at [678, 591] on input "text" at bounding box center [776, 596] width 375 height 10
click at [684, 563] on div "UX Designer Volvo Group" at bounding box center [784, 563] width 396 height 33
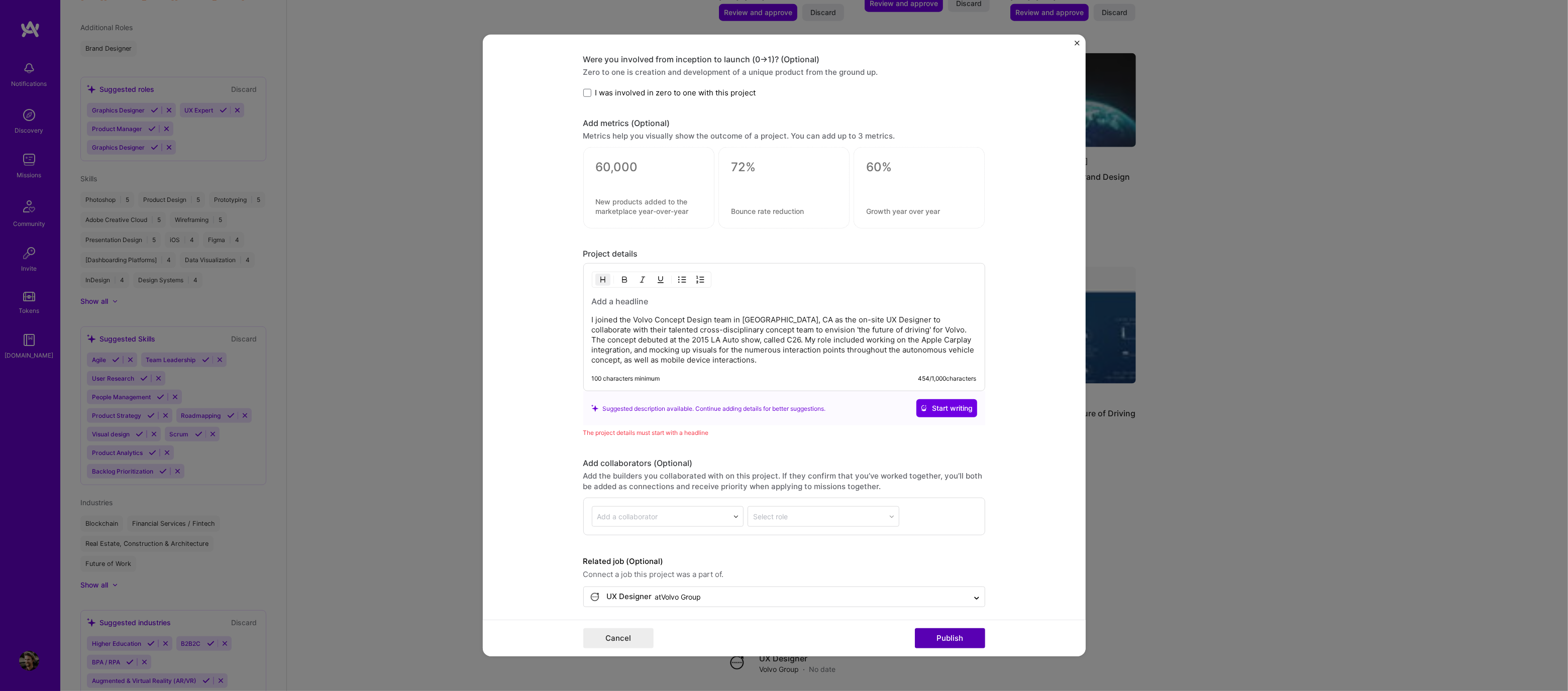
click at [959, 632] on button "Publish" at bounding box center [950, 638] width 71 height 20
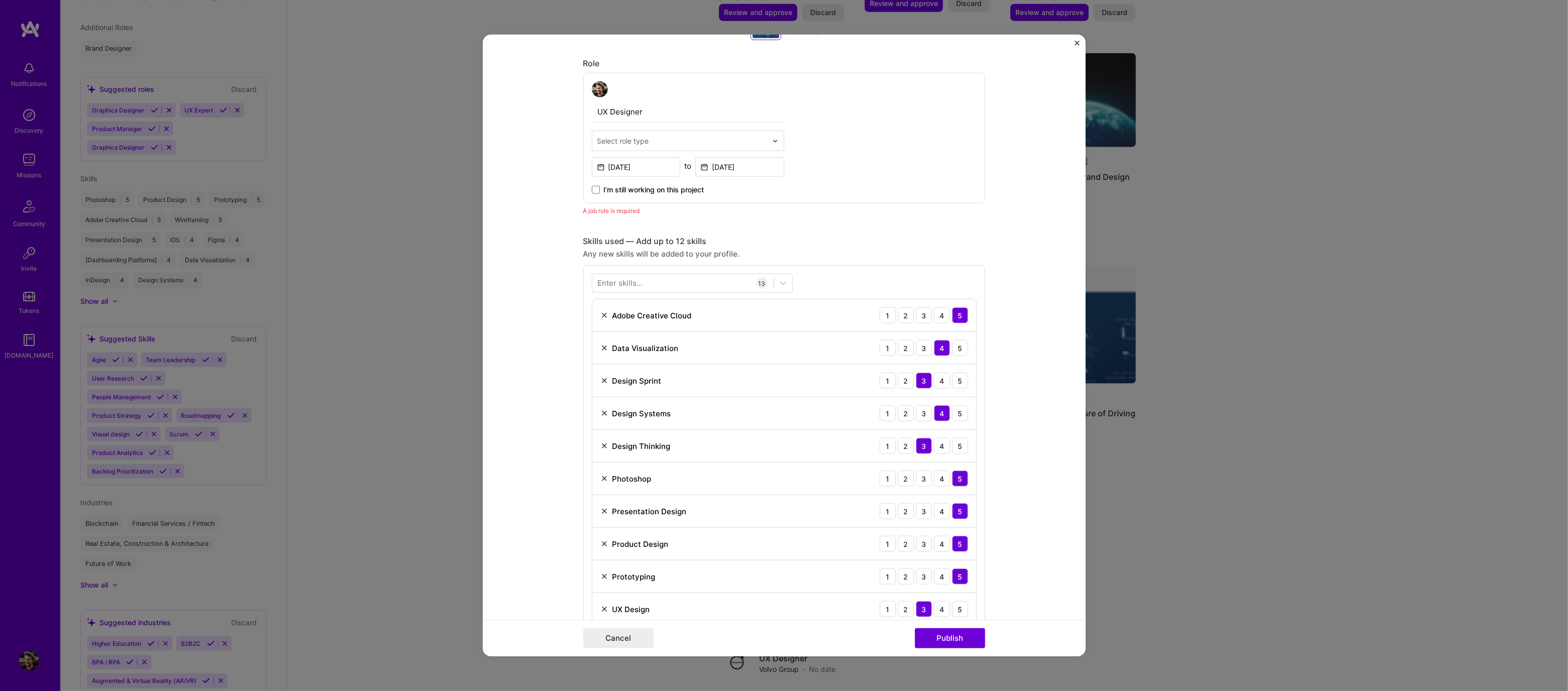
scroll to position [597, 0]
click at [677, 144] on input "text" at bounding box center [682, 141] width 170 height 10
type input "u"
type input "X"
type input "Ux"
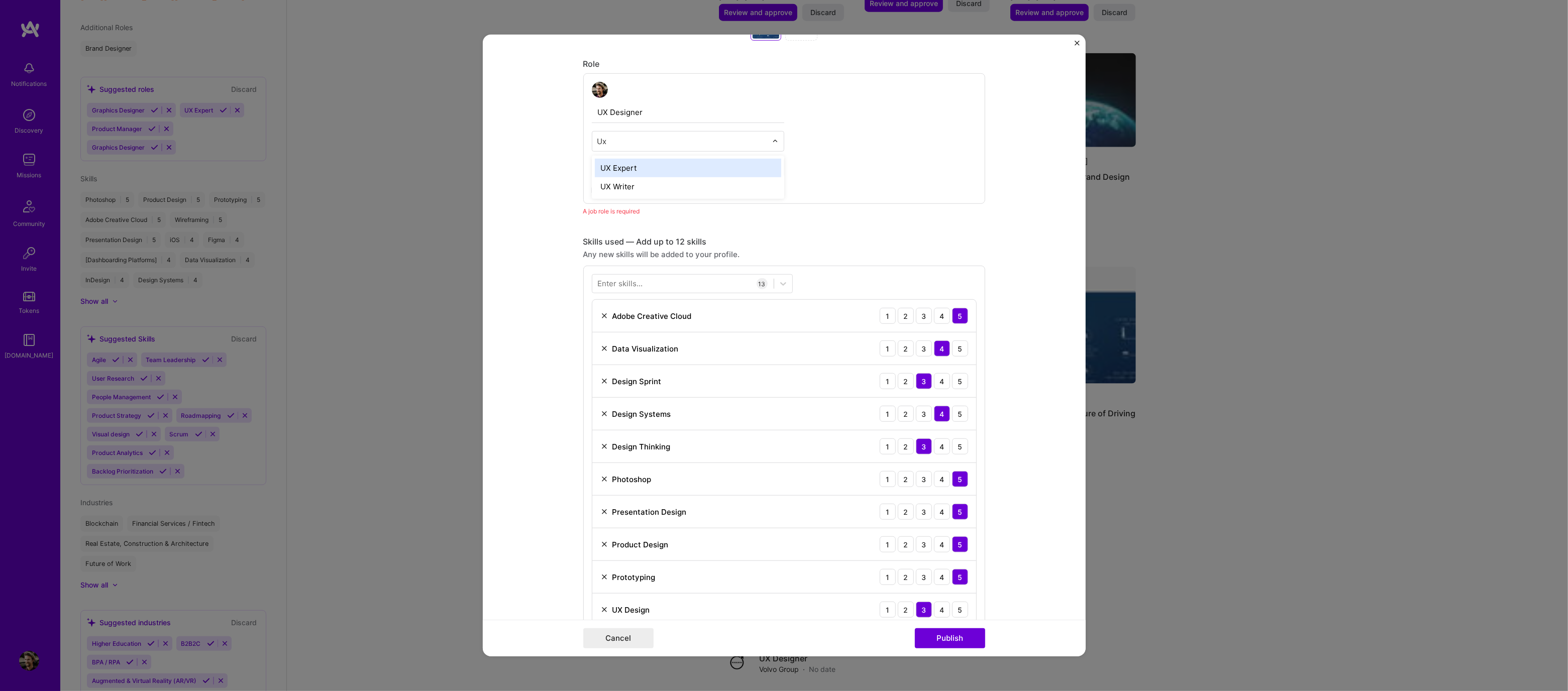
click at [686, 165] on div "UX Expert" at bounding box center [688, 168] width 186 height 19
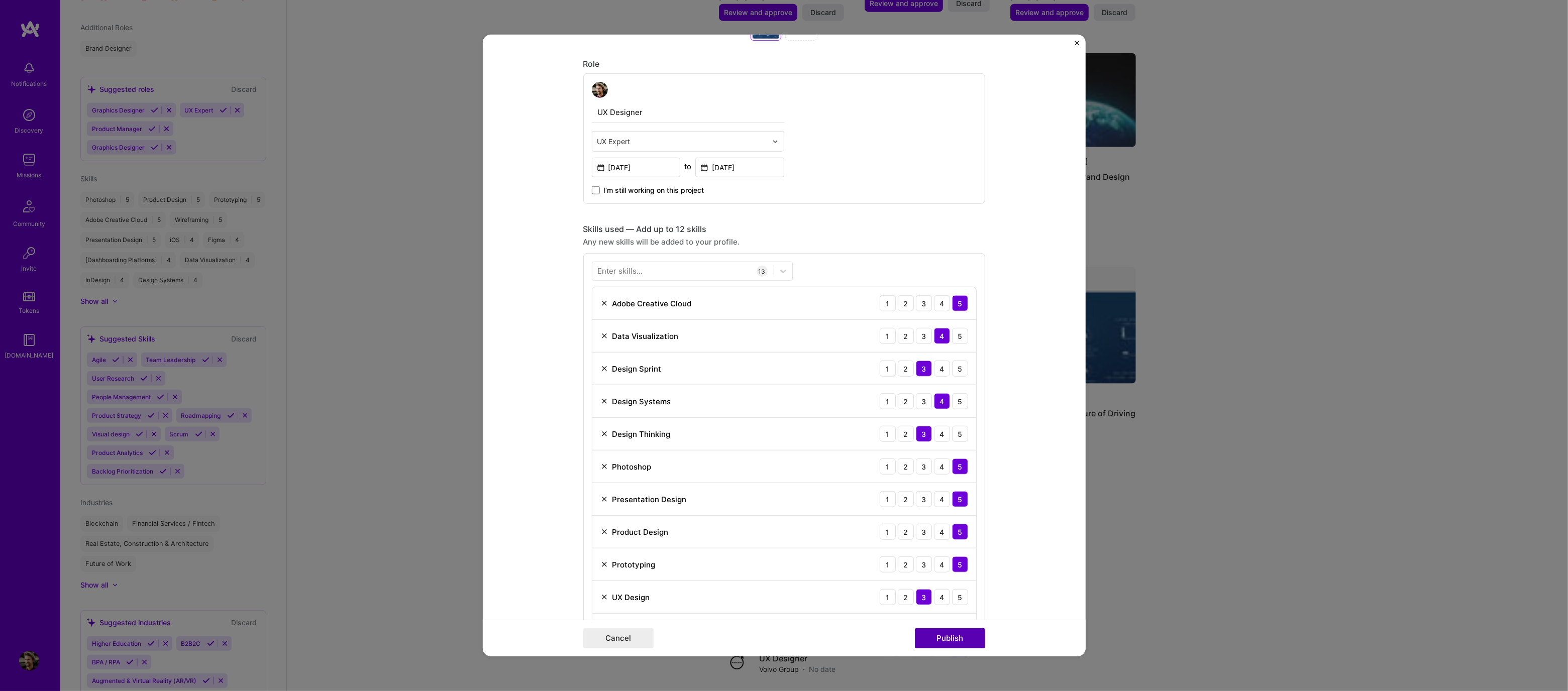
click at [959, 639] on button "Publish" at bounding box center [950, 638] width 71 height 20
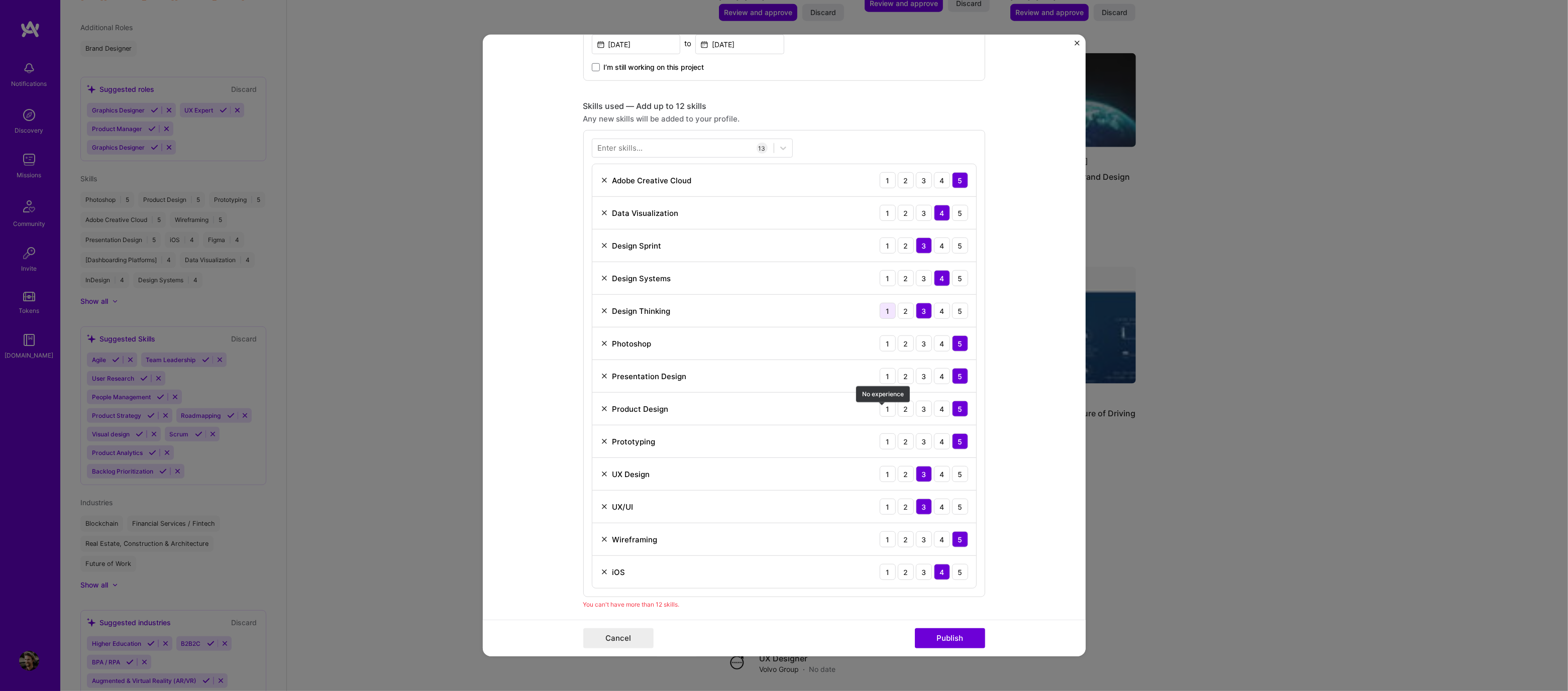
scroll to position [785, 0]
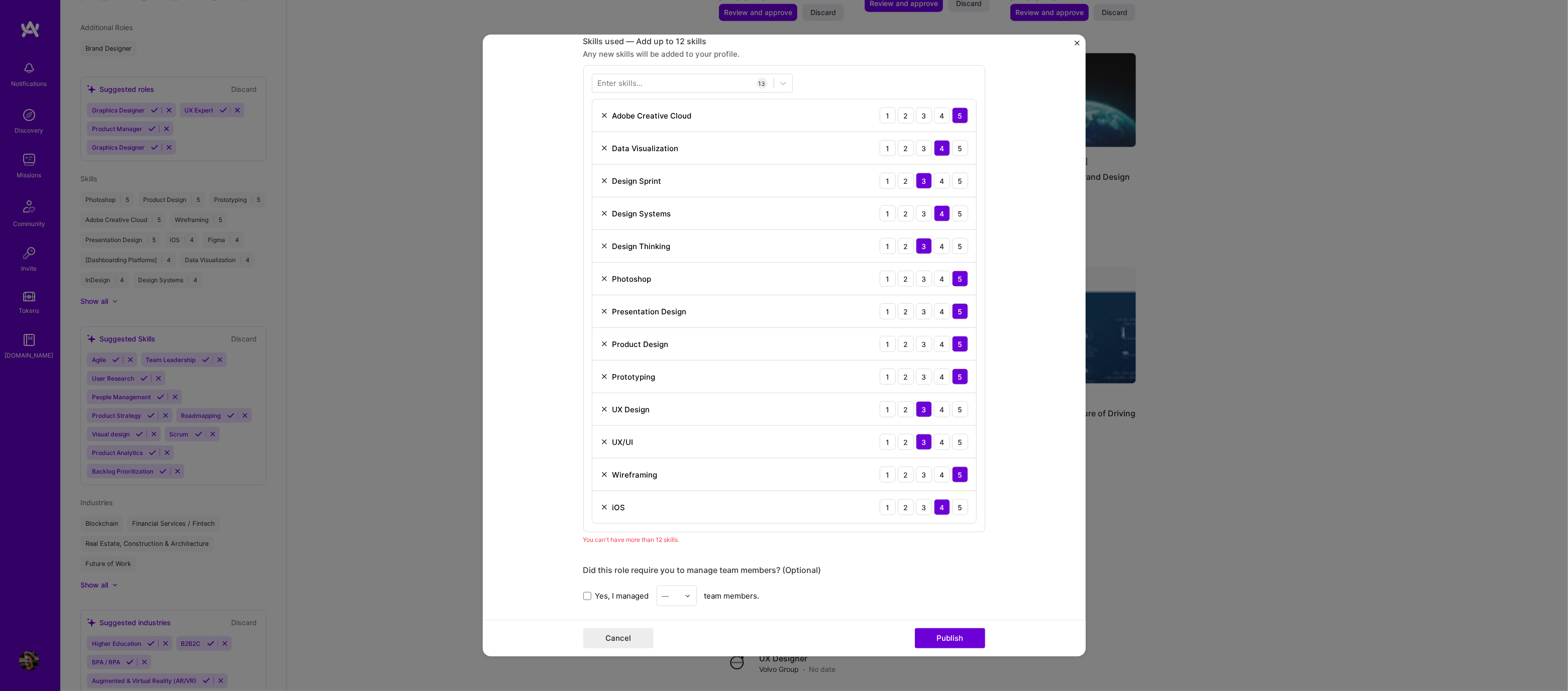
click at [685, 592] on img at bounding box center [688, 596] width 6 height 6
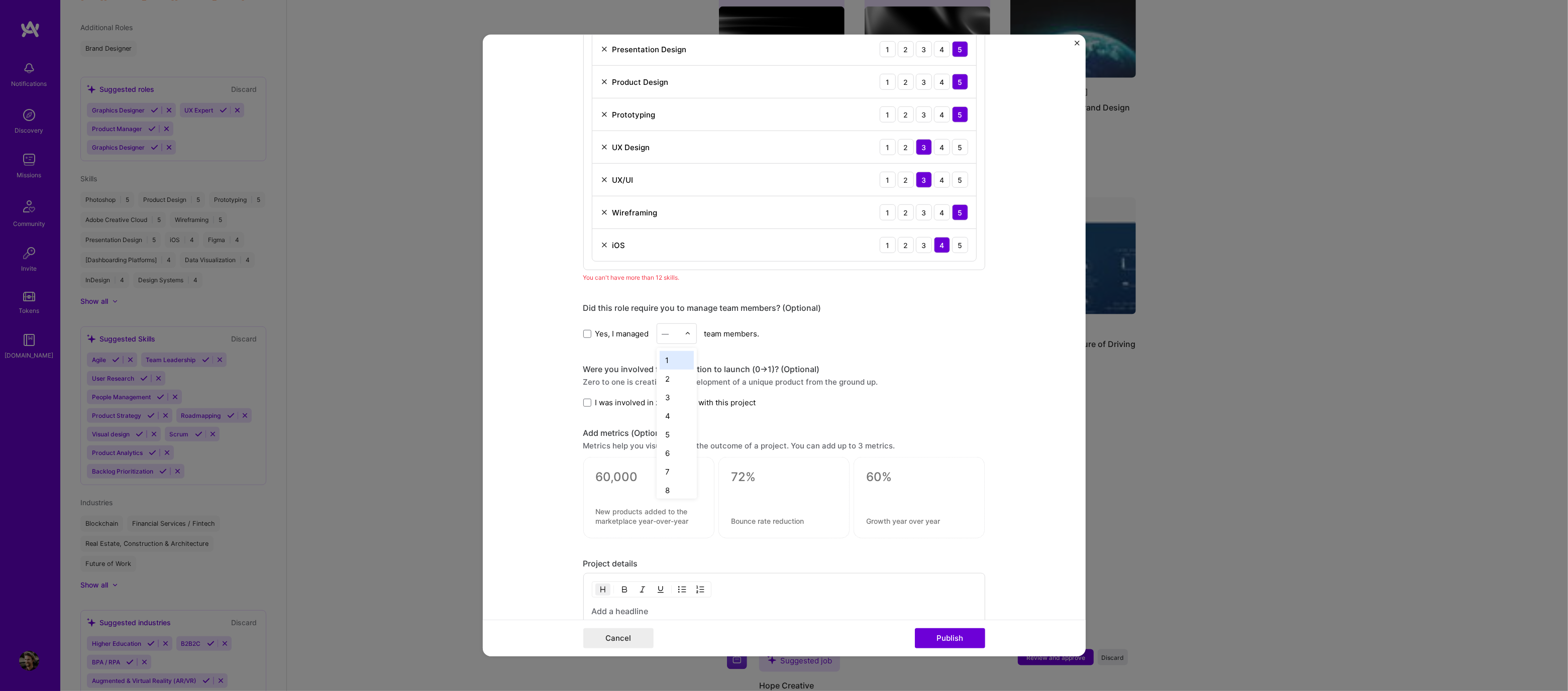
scroll to position [1068, 0]
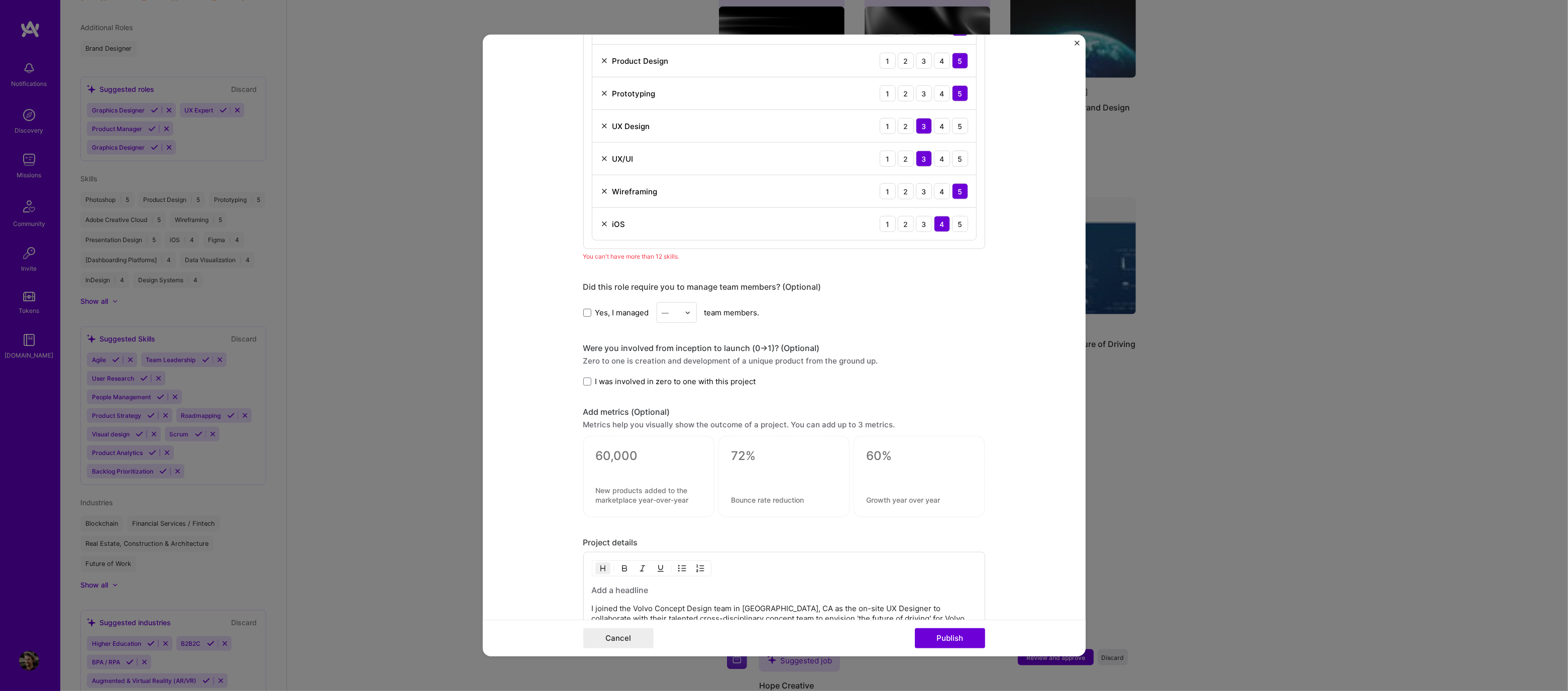
click at [809, 304] on div "Yes, I managed — team members." at bounding box center [784, 313] width 402 height 21
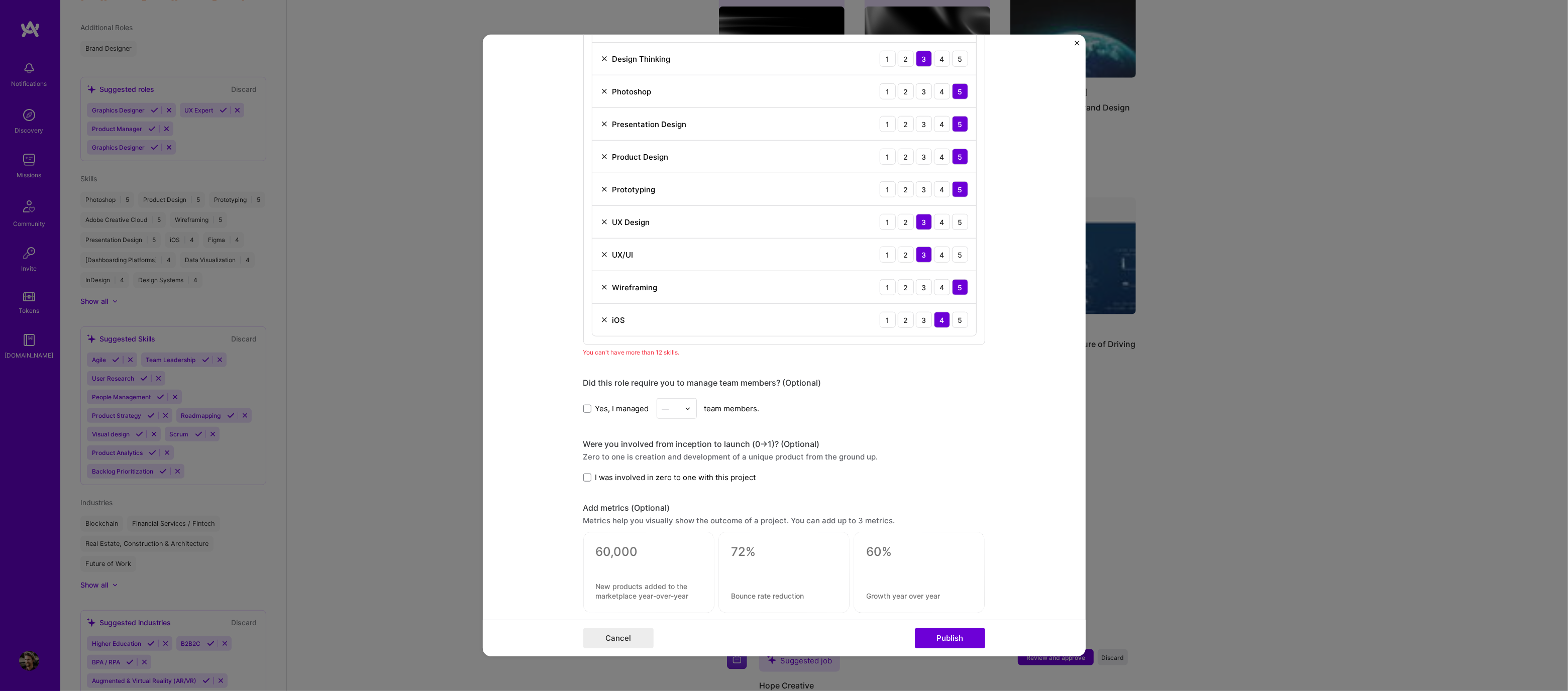
scroll to position [818, 0]
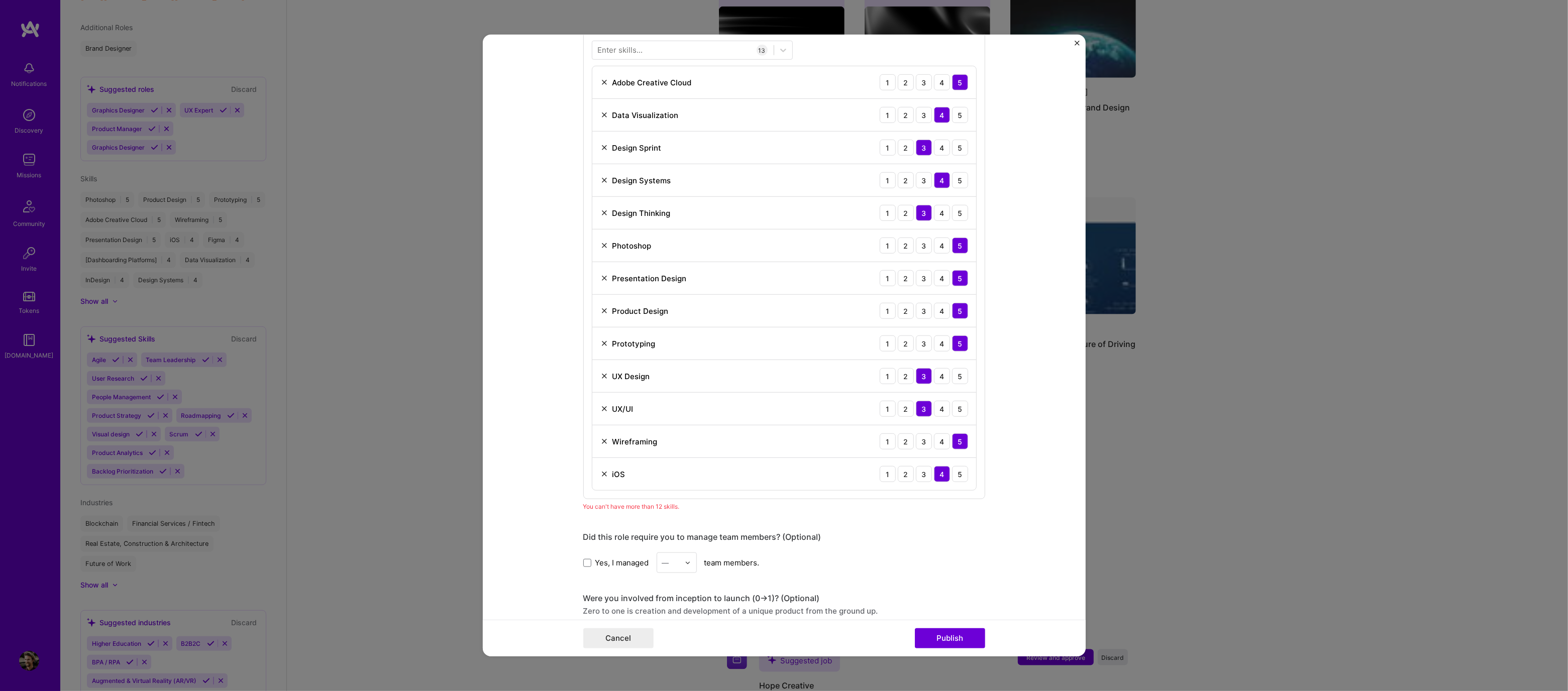
click at [600, 471] on img at bounding box center [604, 474] width 8 height 8
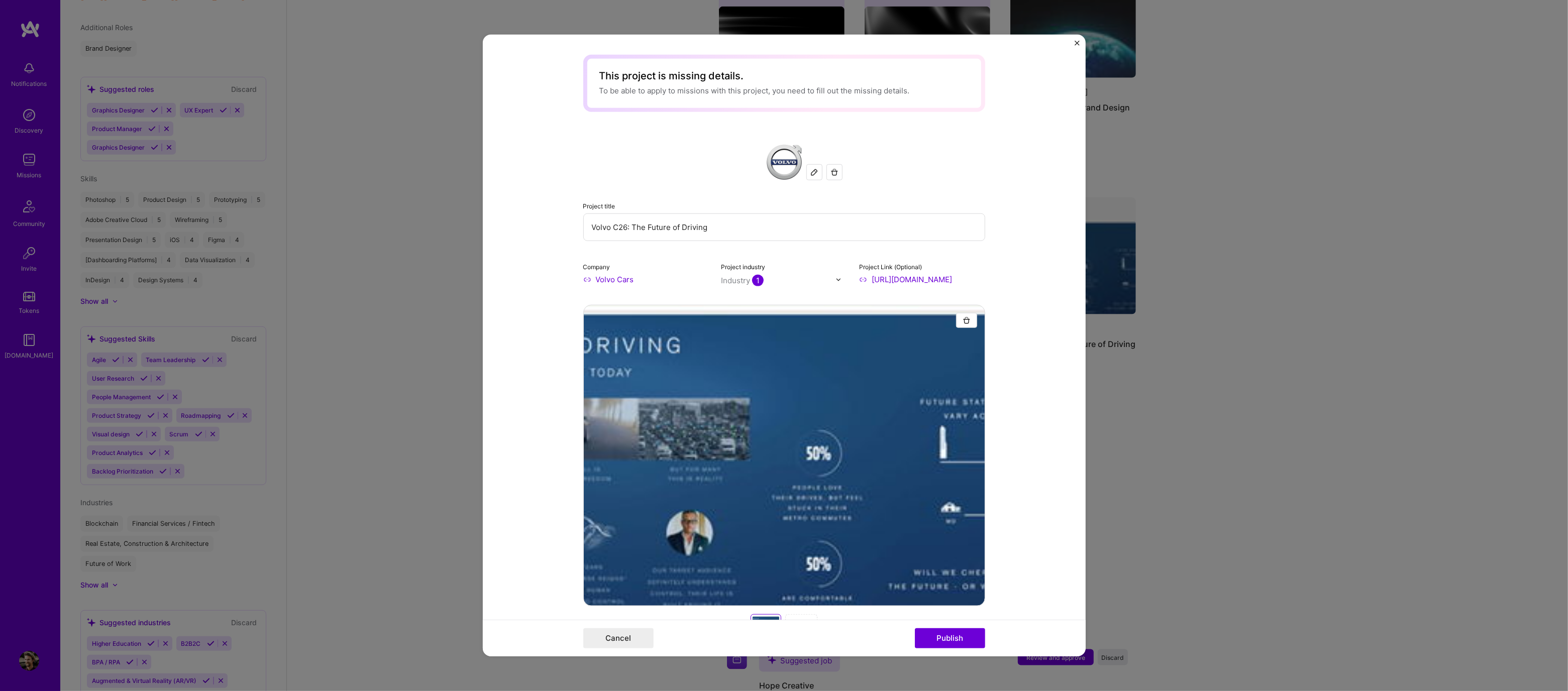
scroll to position [0, 0]
click at [721, 229] on input "Volvo C26: The Future of Driving" at bounding box center [784, 227] width 402 height 27
click at [830, 280] on input "text" at bounding box center [778, 280] width 114 height 10
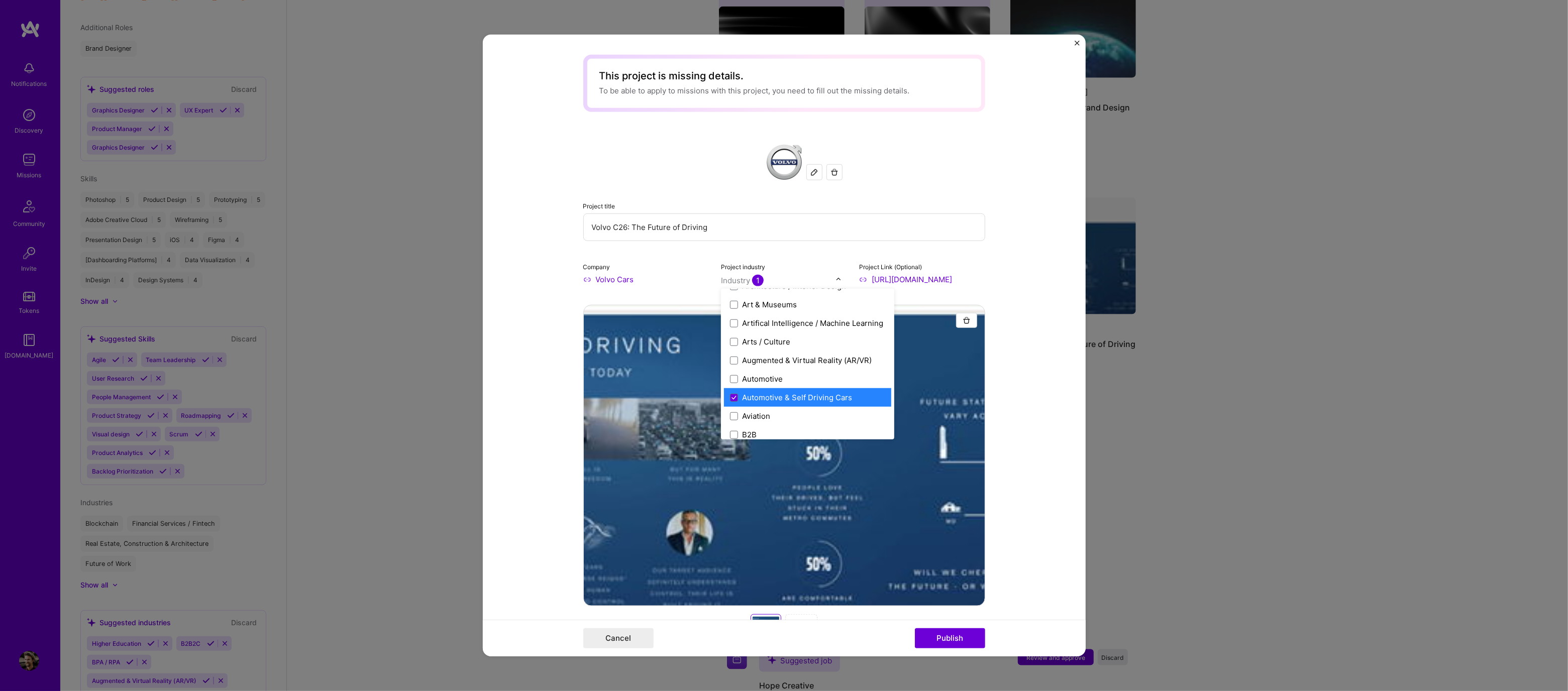
scroll to position [171, 0]
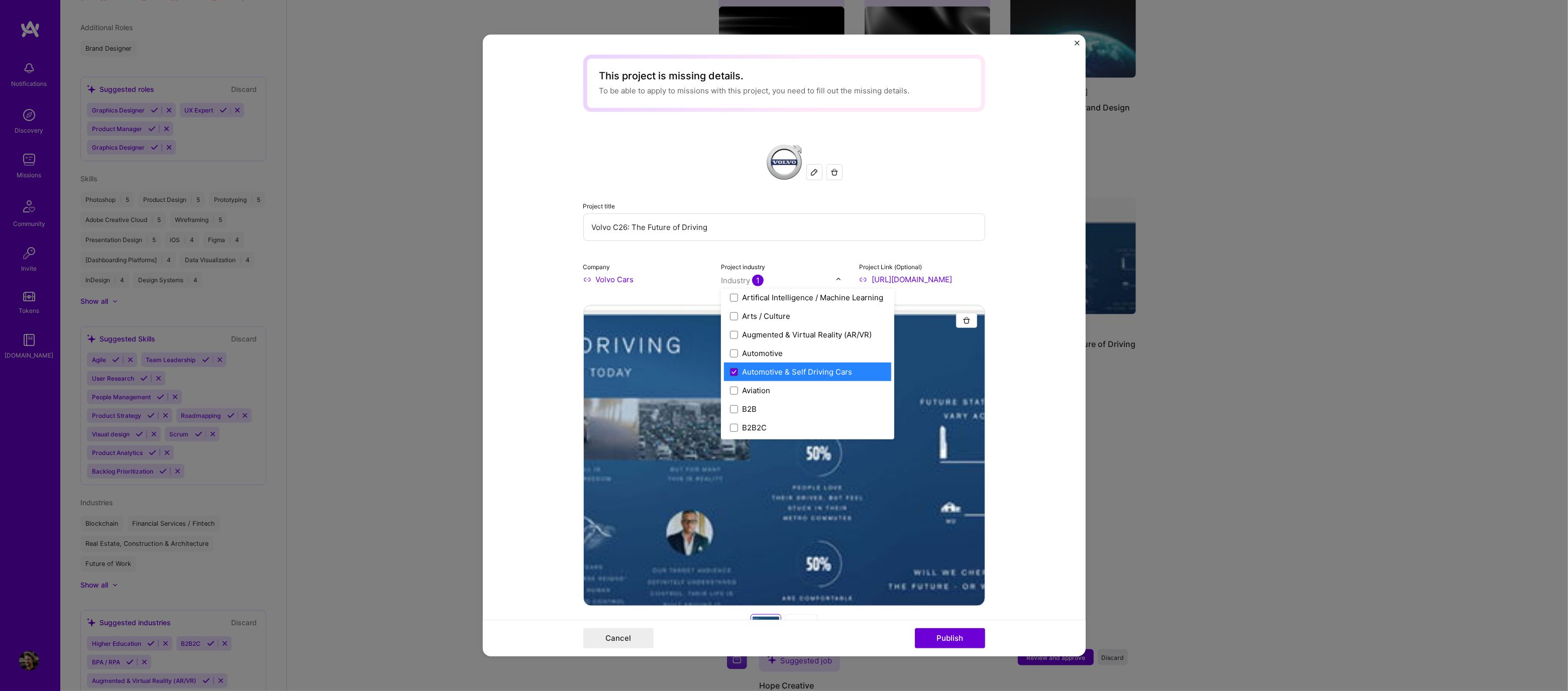
click at [732, 372] on icon at bounding box center [734, 371] width 4 height 3
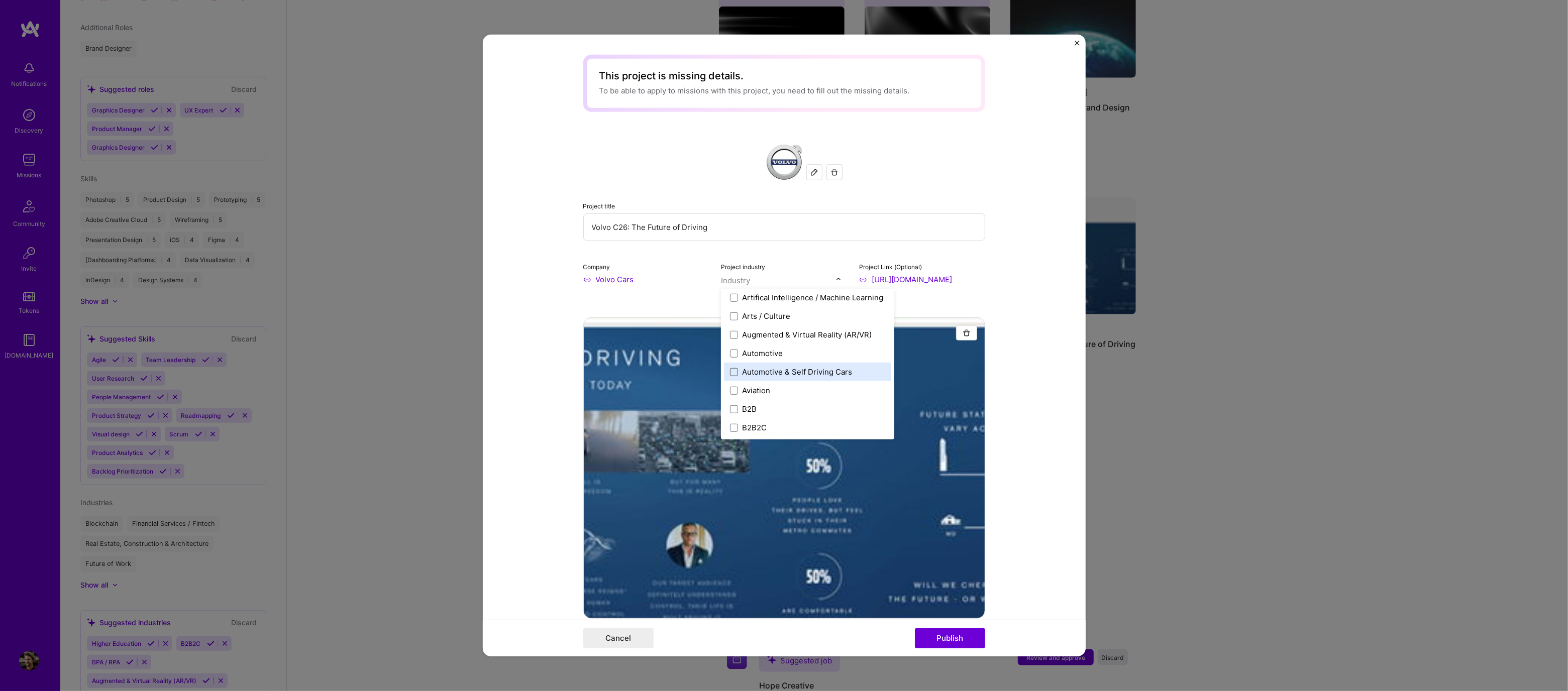
click at [730, 372] on span at bounding box center [733, 371] width 8 height 8
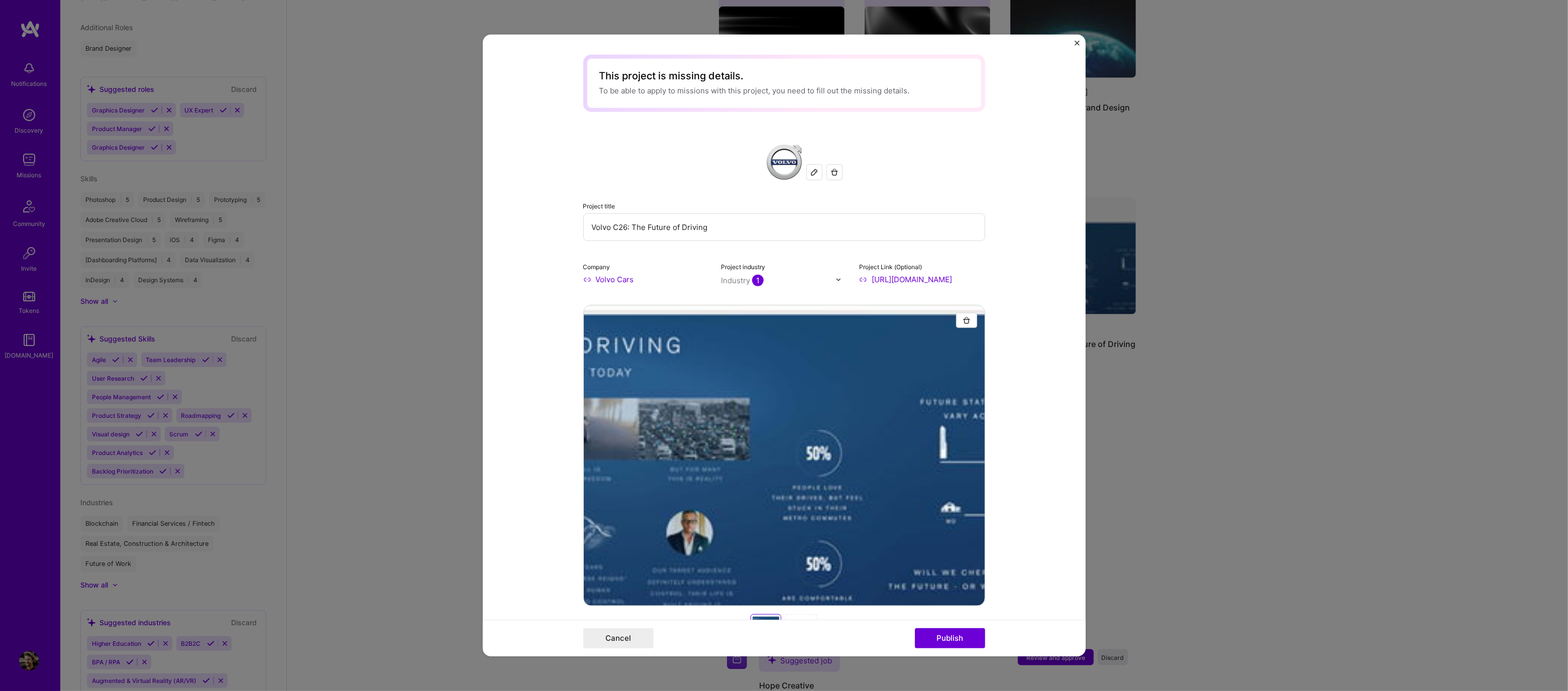
click at [1039, 578] on form "This project is missing details. To be able to apply to missions with this proj…" at bounding box center [784, 346] width 603 height 622
click at [974, 634] on button "Publish" at bounding box center [950, 638] width 71 height 20
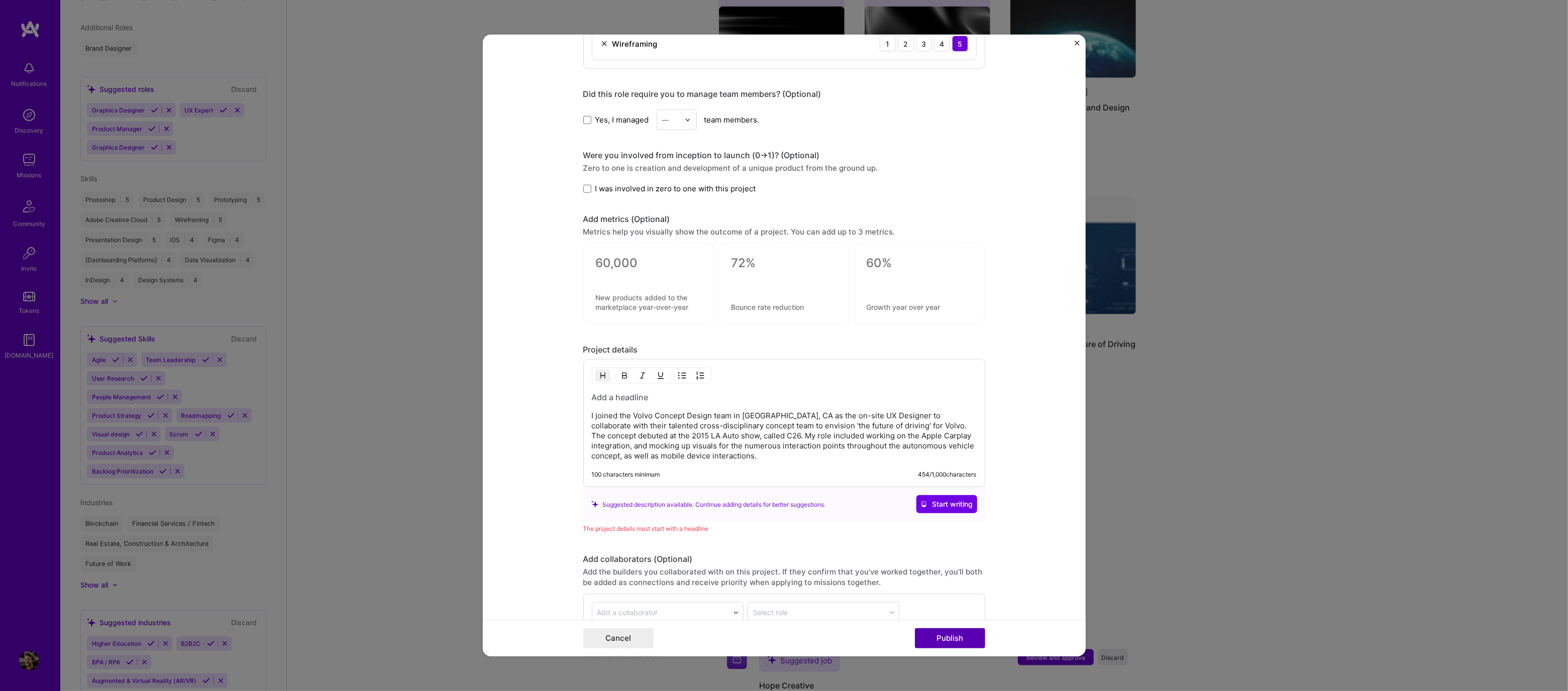
scroll to position [1312, 0]
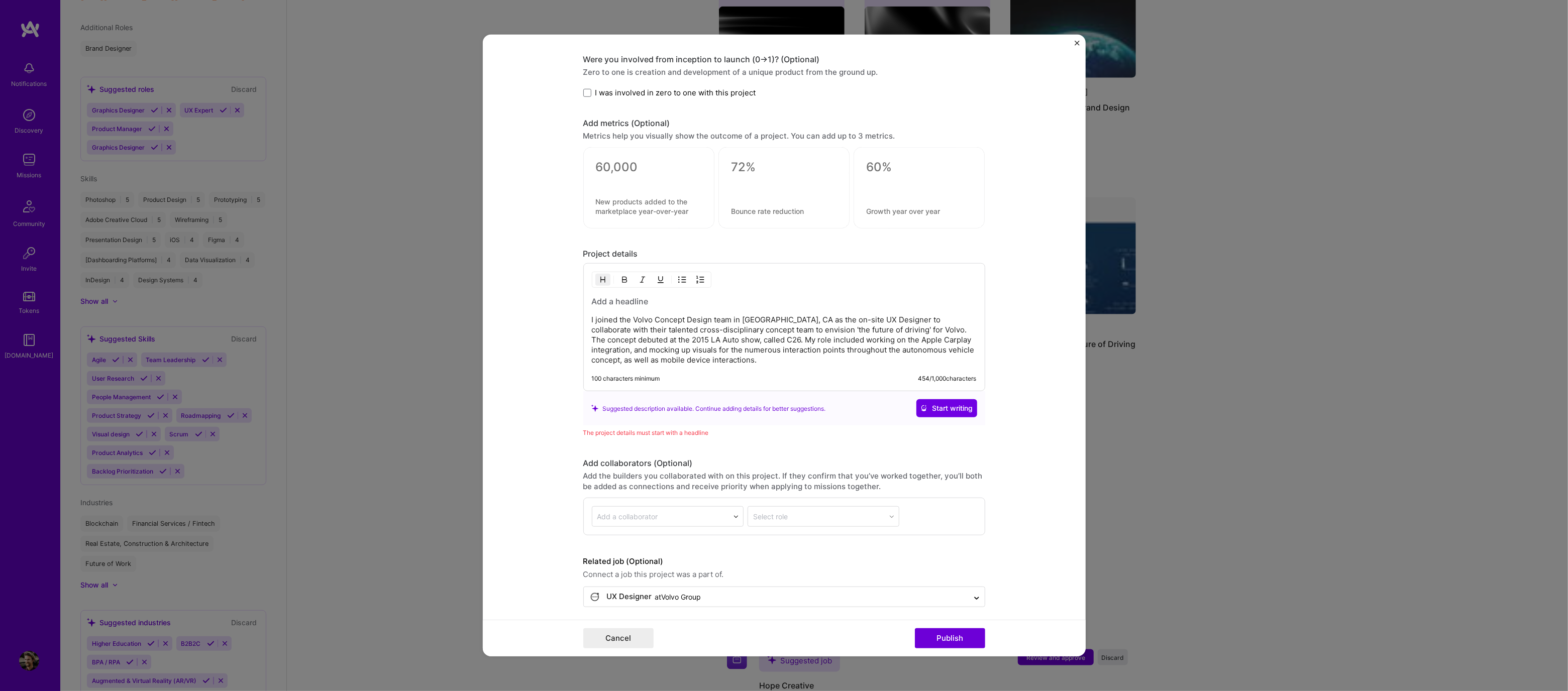
click at [620, 300] on h3 at bounding box center [784, 301] width 385 height 11
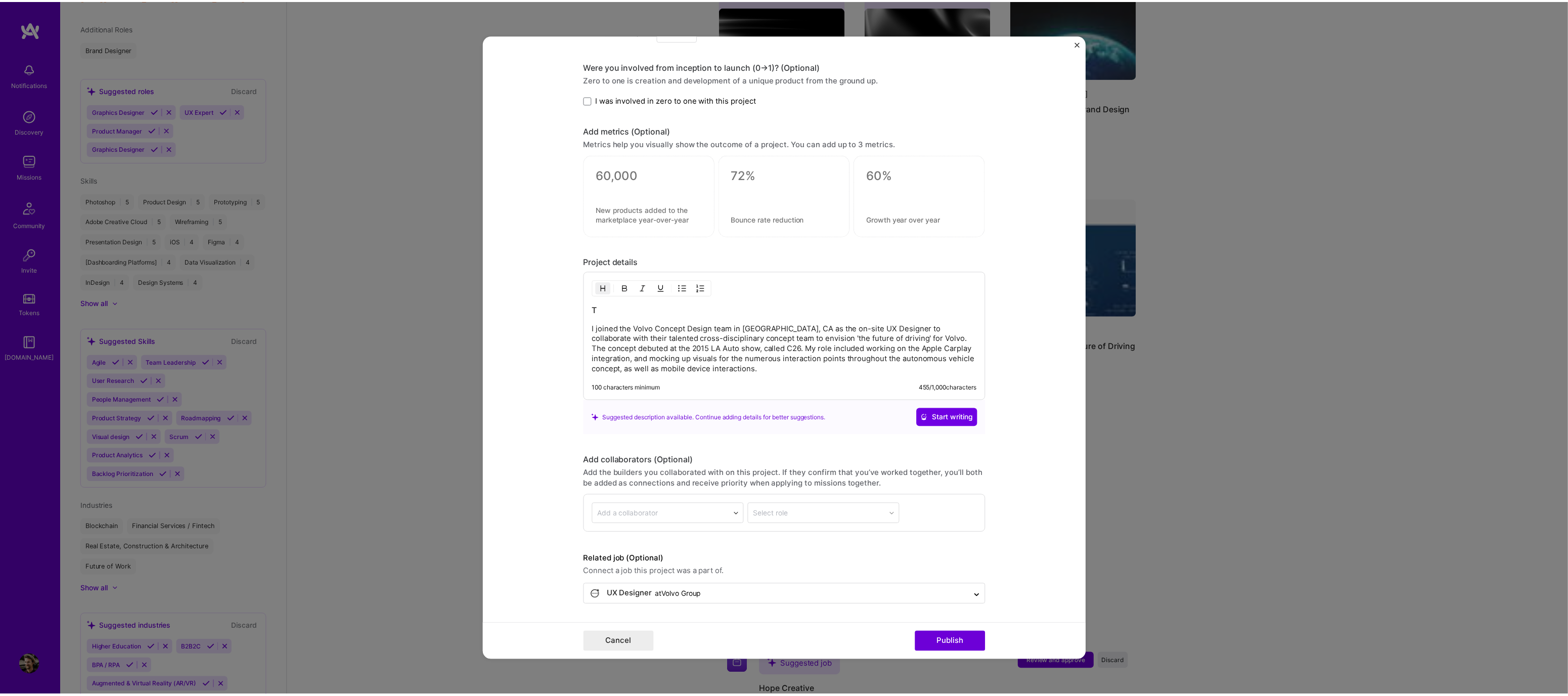
scroll to position [1309, 0]
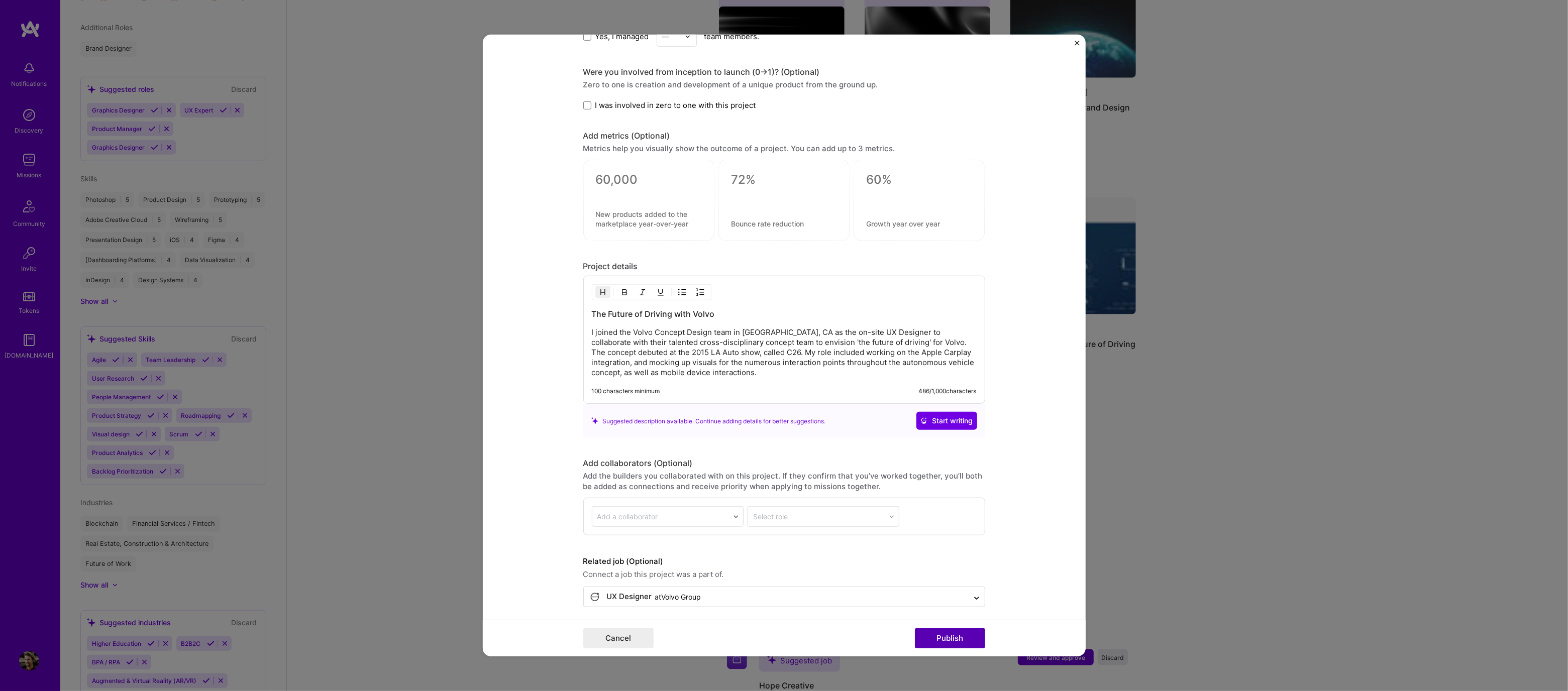
click at [928, 637] on button "Publish" at bounding box center [950, 638] width 71 height 20
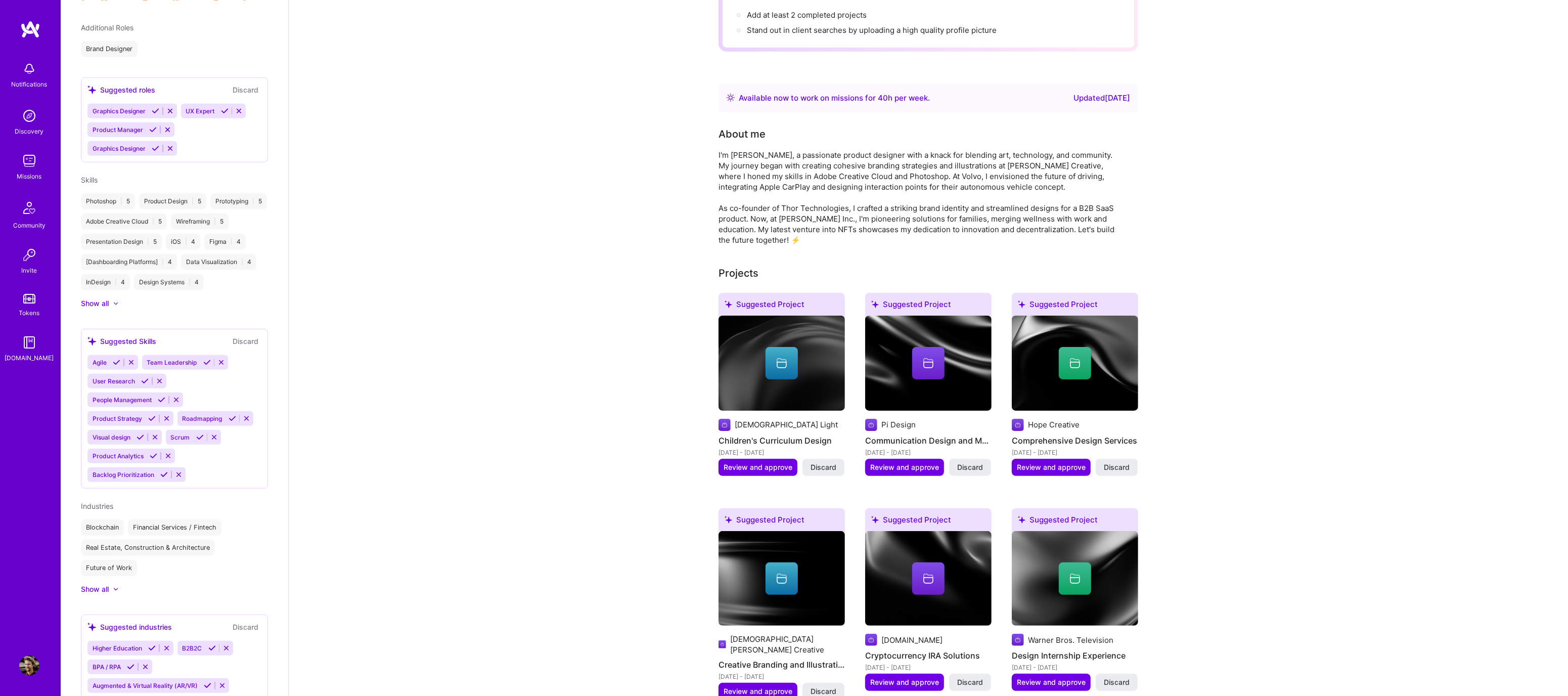
scroll to position [431, 0]
